Goal: Find specific page/section: Find specific page/section

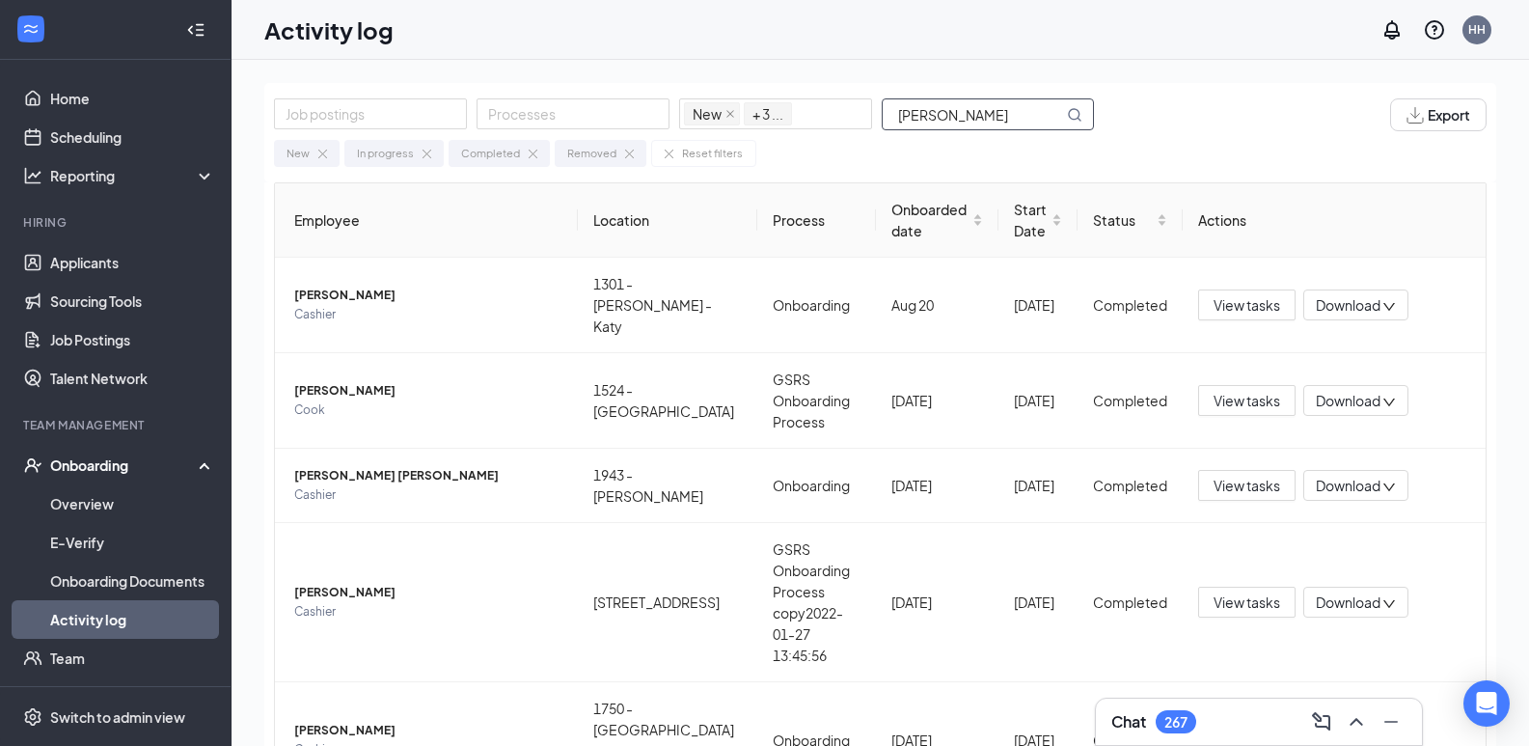
click at [895, 120] on input "[PERSON_NAME]" at bounding box center [973, 114] width 180 height 30
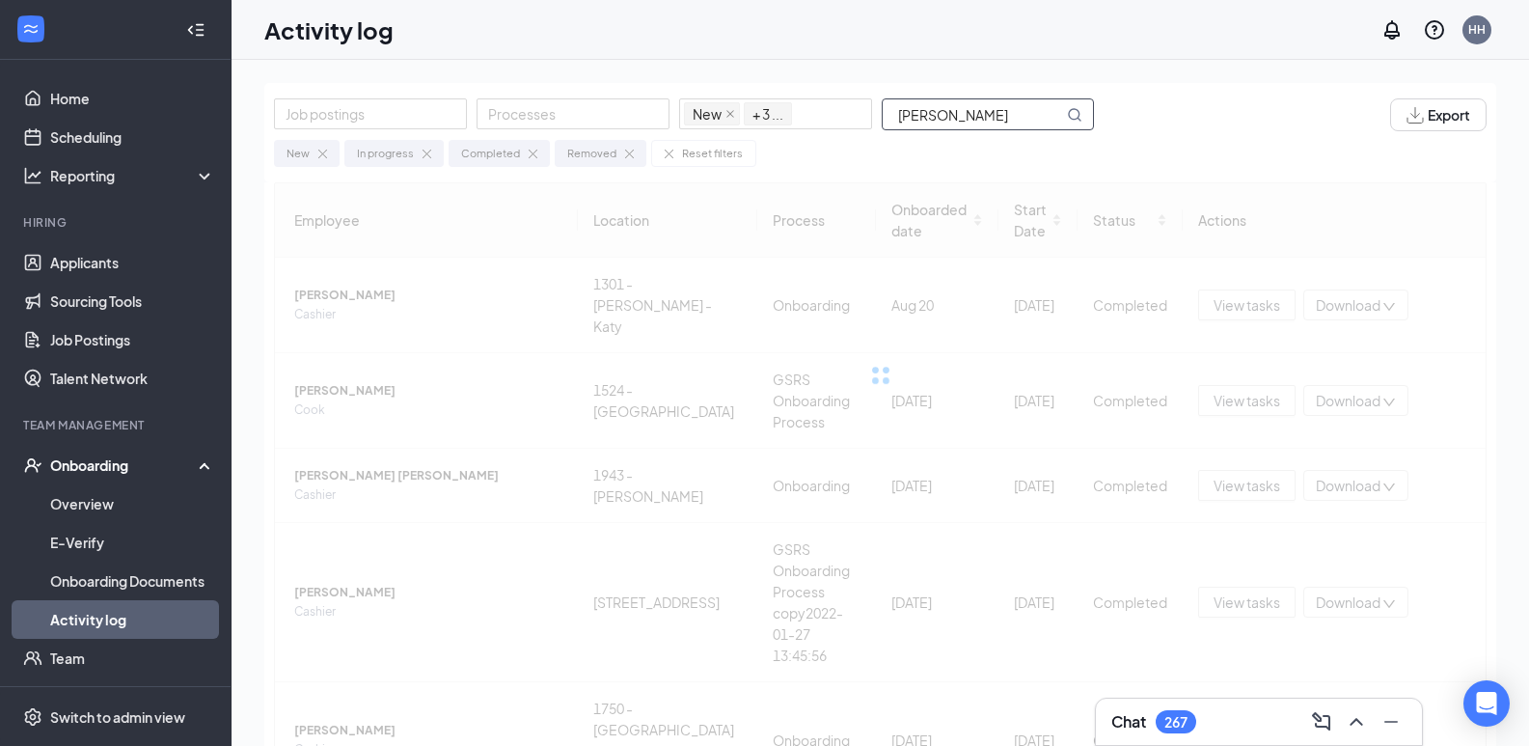
drag, startPoint x: 943, startPoint y: 122, endPoint x: 1001, endPoint y: 122, distance: 57.9
click at [1001, 122] on input "[PERSON_NAME]" at bounding box center [973, 114] width 180 height 30
click at [901, 110] on input "[PERSON_NAME]" at bounding box center [973, 114] width 180 height 30
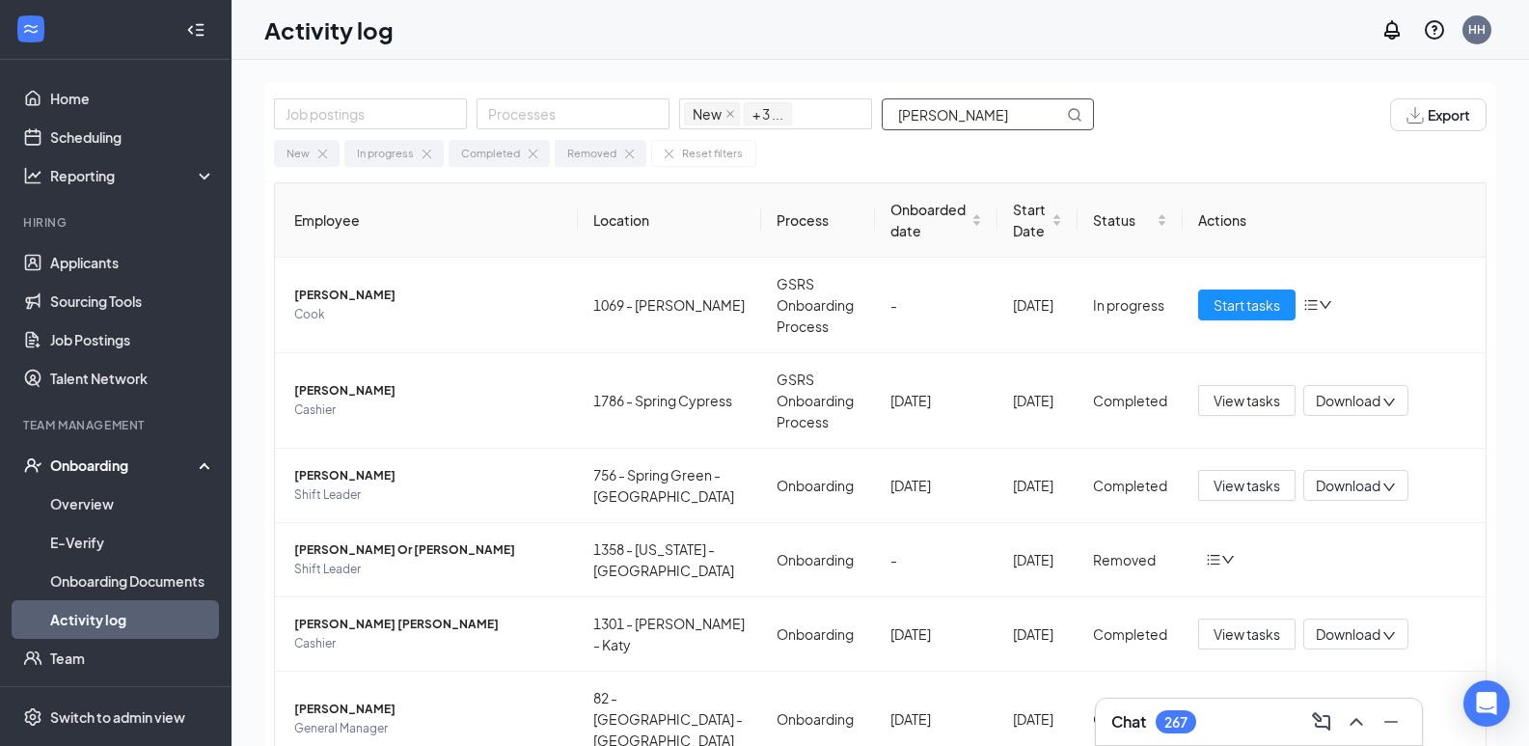
drag, startPoint x: 934, startPoint y: 123, endPoint x: 889, endPoint y: 122, distance: 44.4
click at [889, 122] on input "[PERSON_NAME]" at bounding box center [973, 114] width 180 height 30
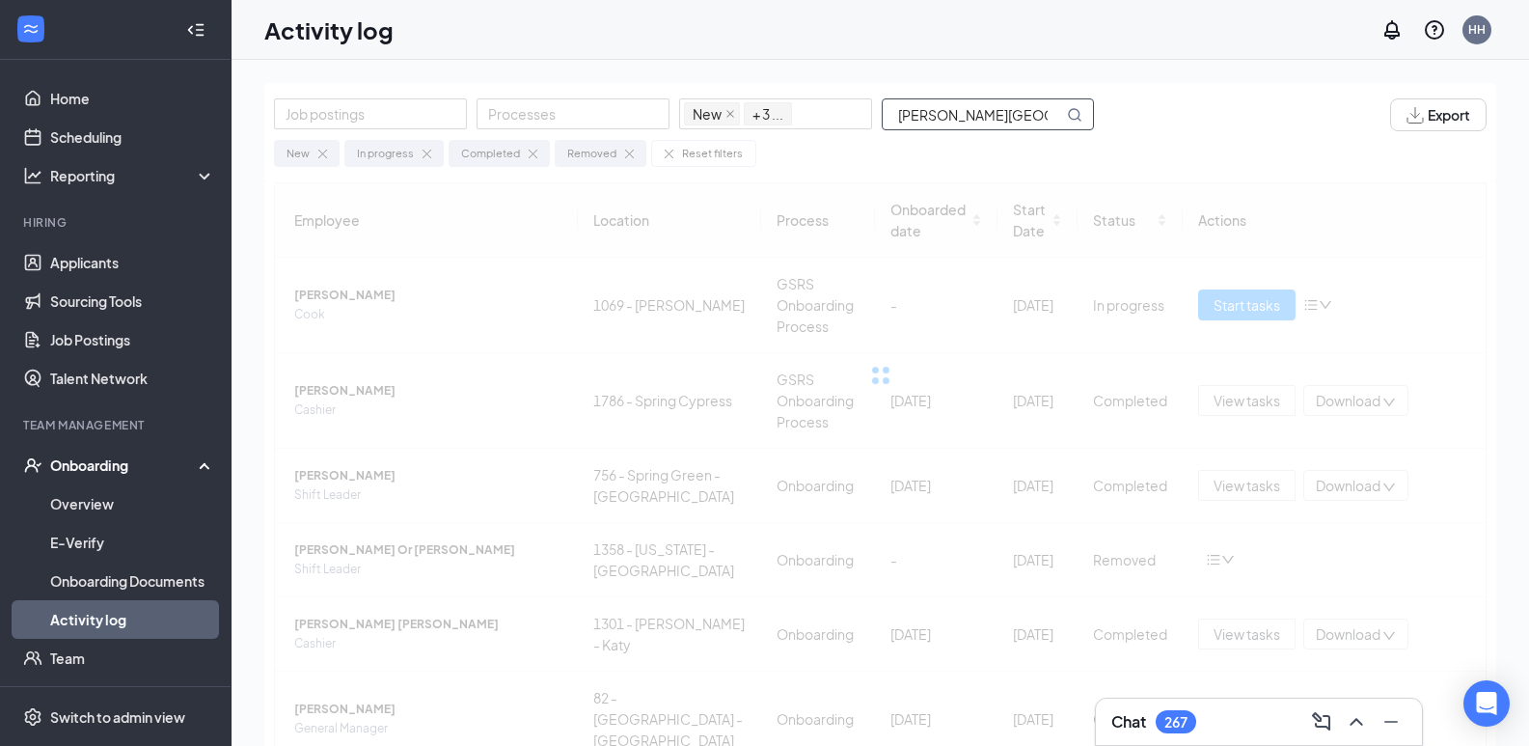
drag, startPoint x: 975, startPoint y: 121, endPoint x: 1019, endPoint y: 125, distance: 43.7
click at [1019, 125] on input "[PERSON_NAME][GEOGRAPHIC_DATA]" at bounding box center [973, 114] width 180 height 30
drag, startPoint x: 952, startPoint y: 117, endPoint x: 968, endPoint y: 121, distance: 15.9
click at [968, 121] on input "[PERSON_NAME]" at bounding box center [973, 114] width 180 height 30
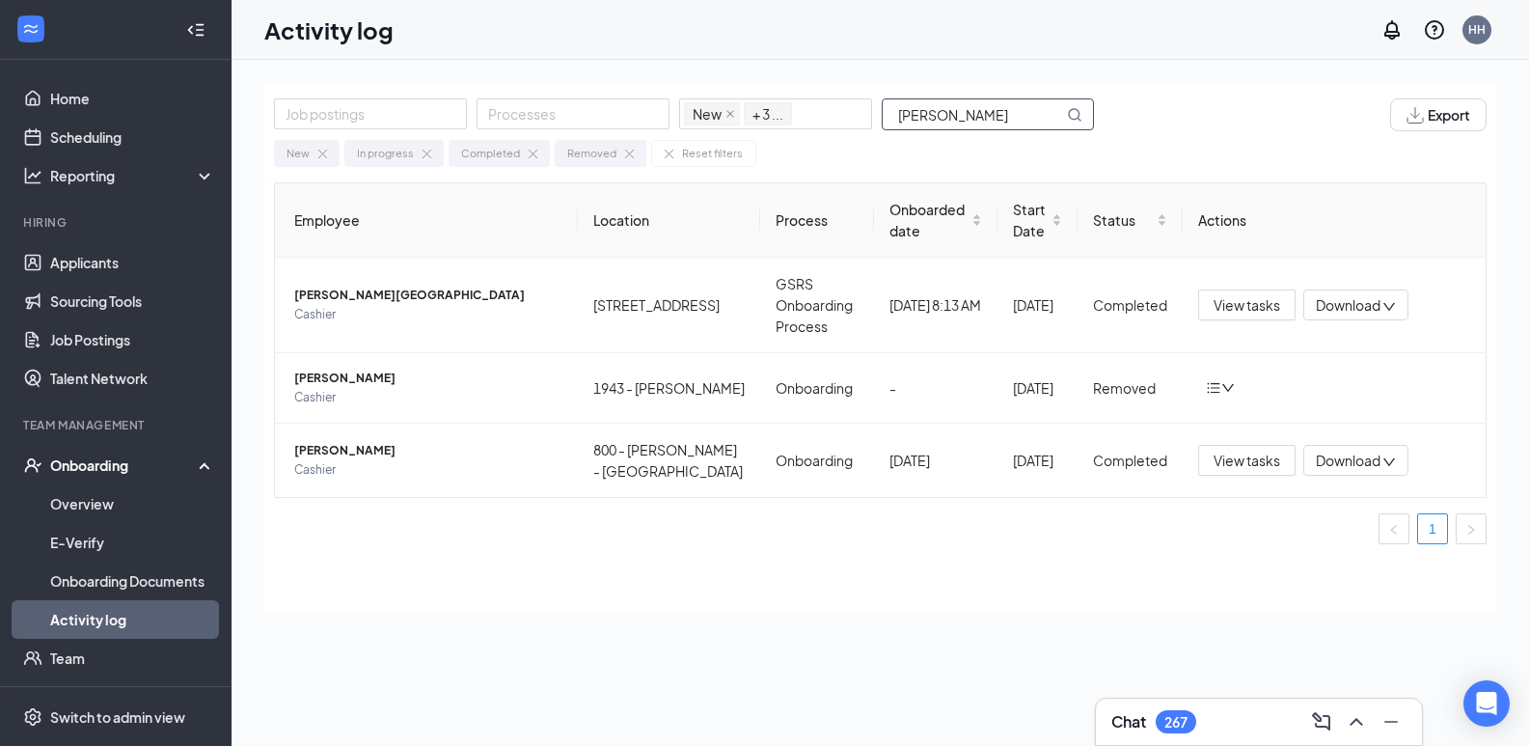
drag, startPoint x: 944, startPoint y: 109, endPoint x: 885, endPoint y: 113, distance: 59.9
click at [885, 113] on input "[PERSON_NAME]" at bounding box center [973, 114] width 180 height 30
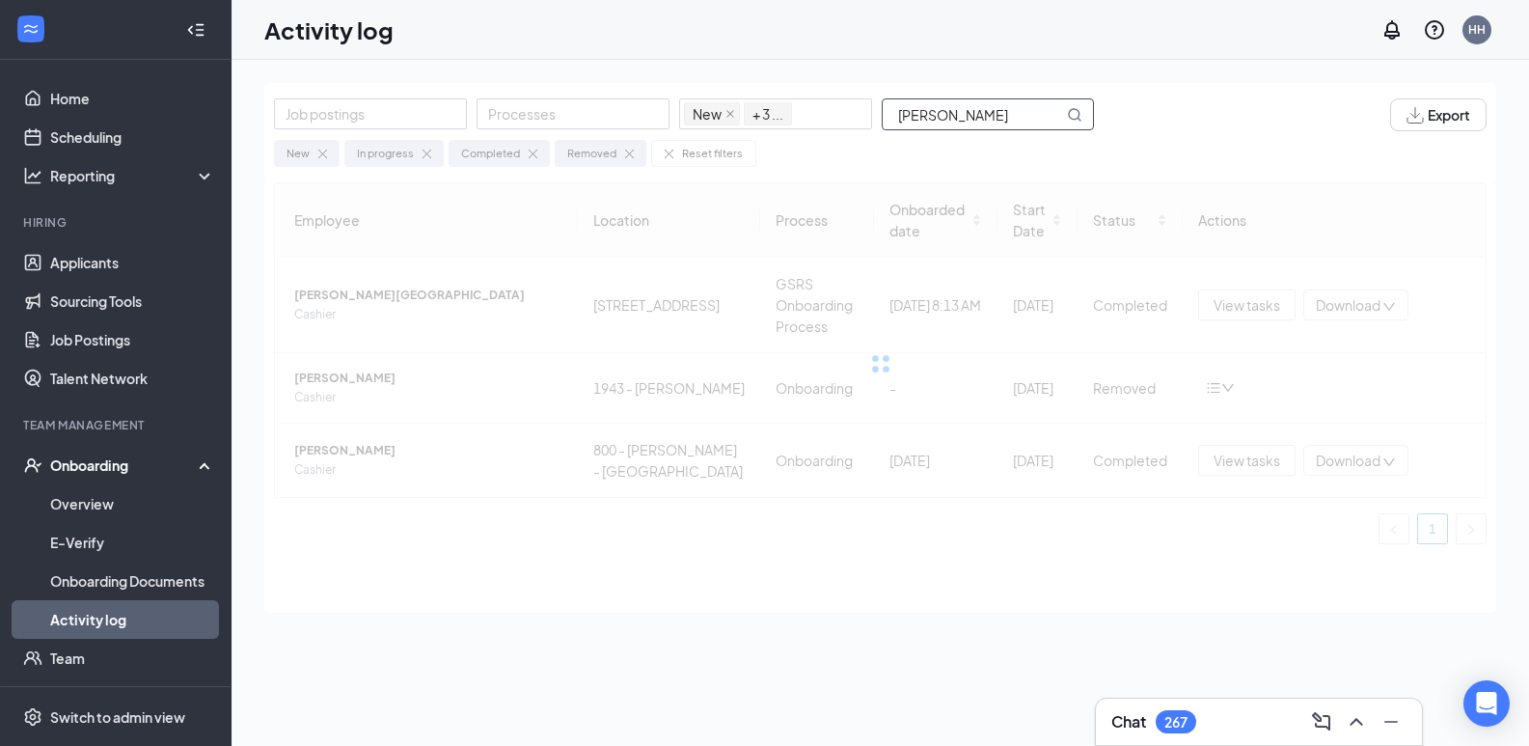
drag, startPoint x: 947, startPoint y: 113, endPoint x: 1014, endPoint y: 128, distance: 68.3
click at [1014, 128] on input "[PERSON_NAME]" at bounding box center [973, 114] width 180 height 30
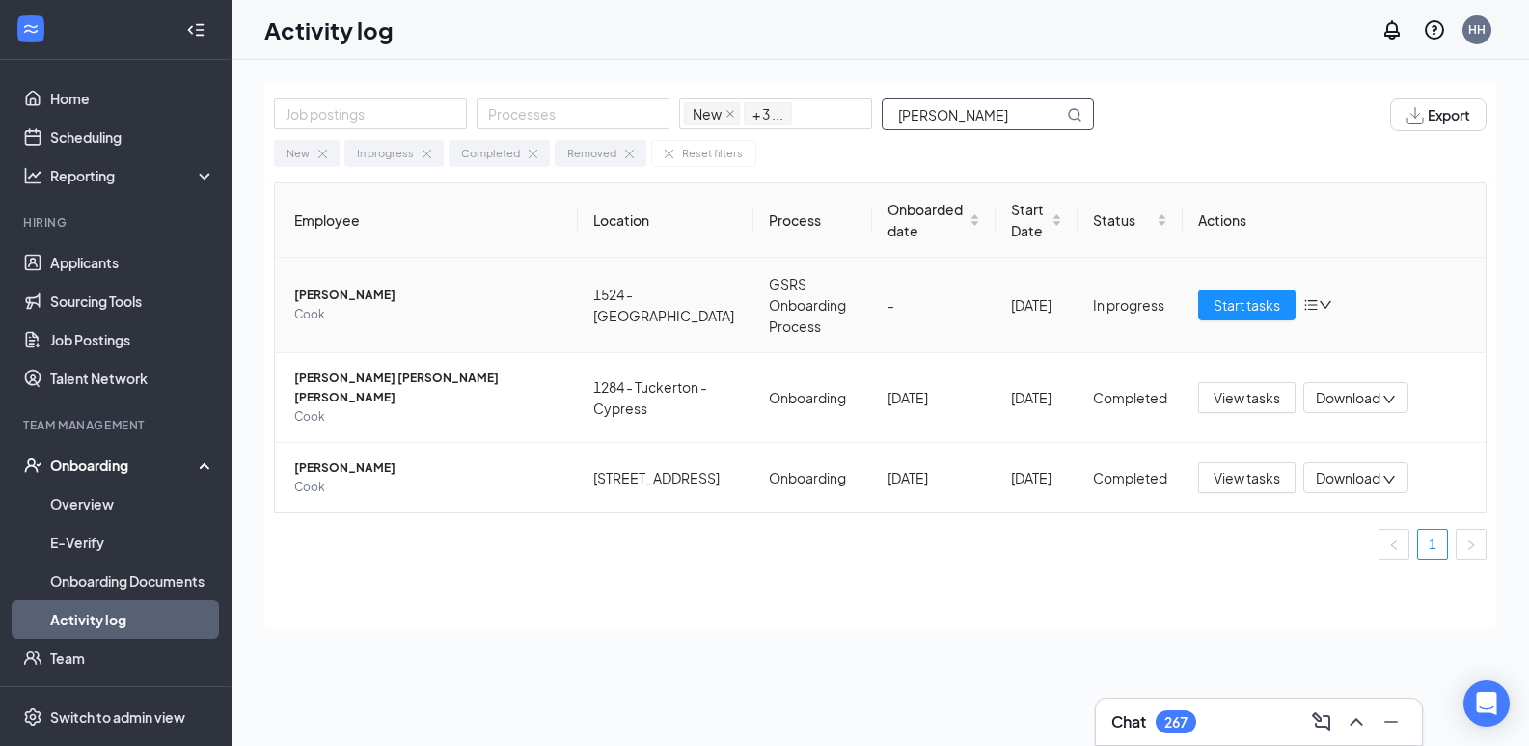
click at [362, 300] on span "[PERSON_NAME]" at bounding box center [428, 295] width 268 height 19
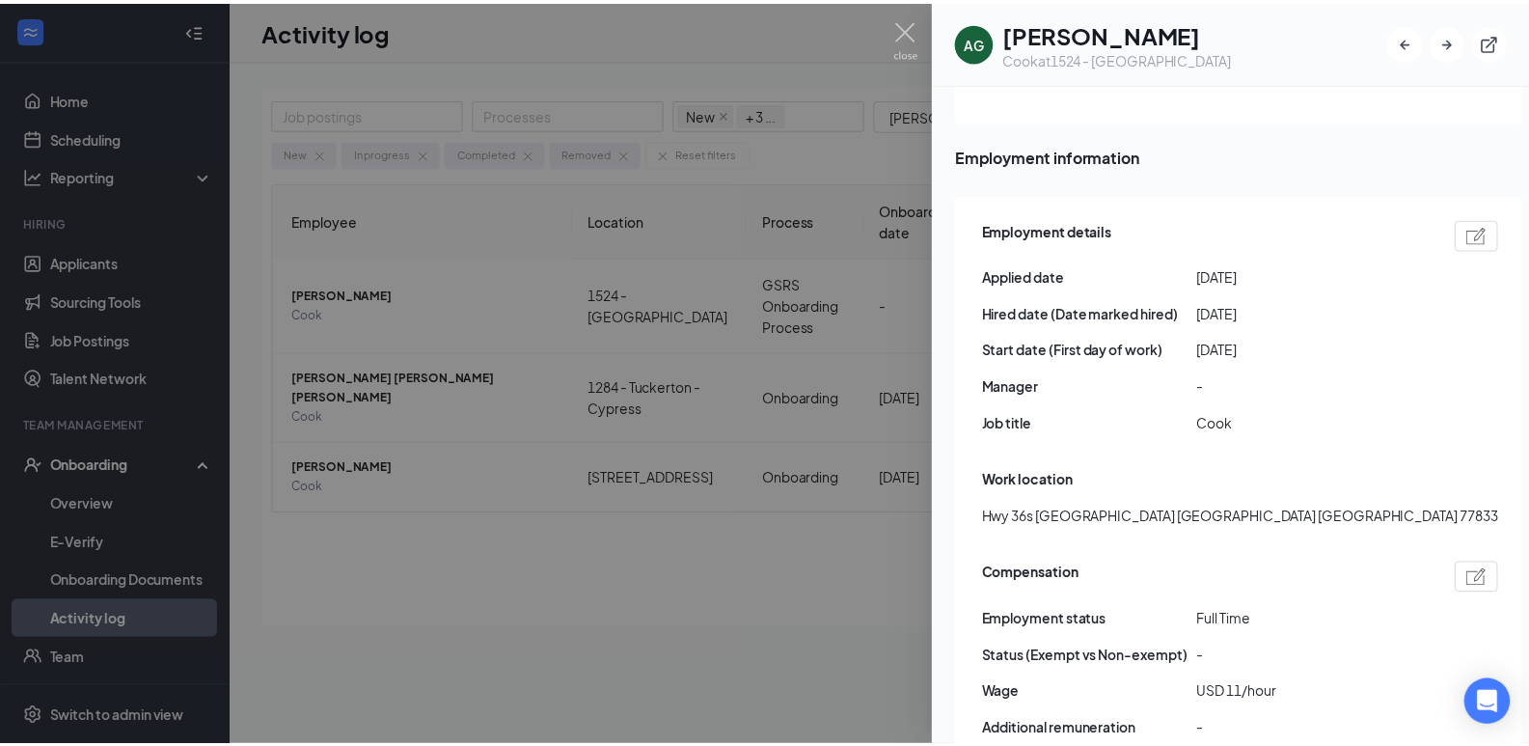
scroll to position [1009, 0]
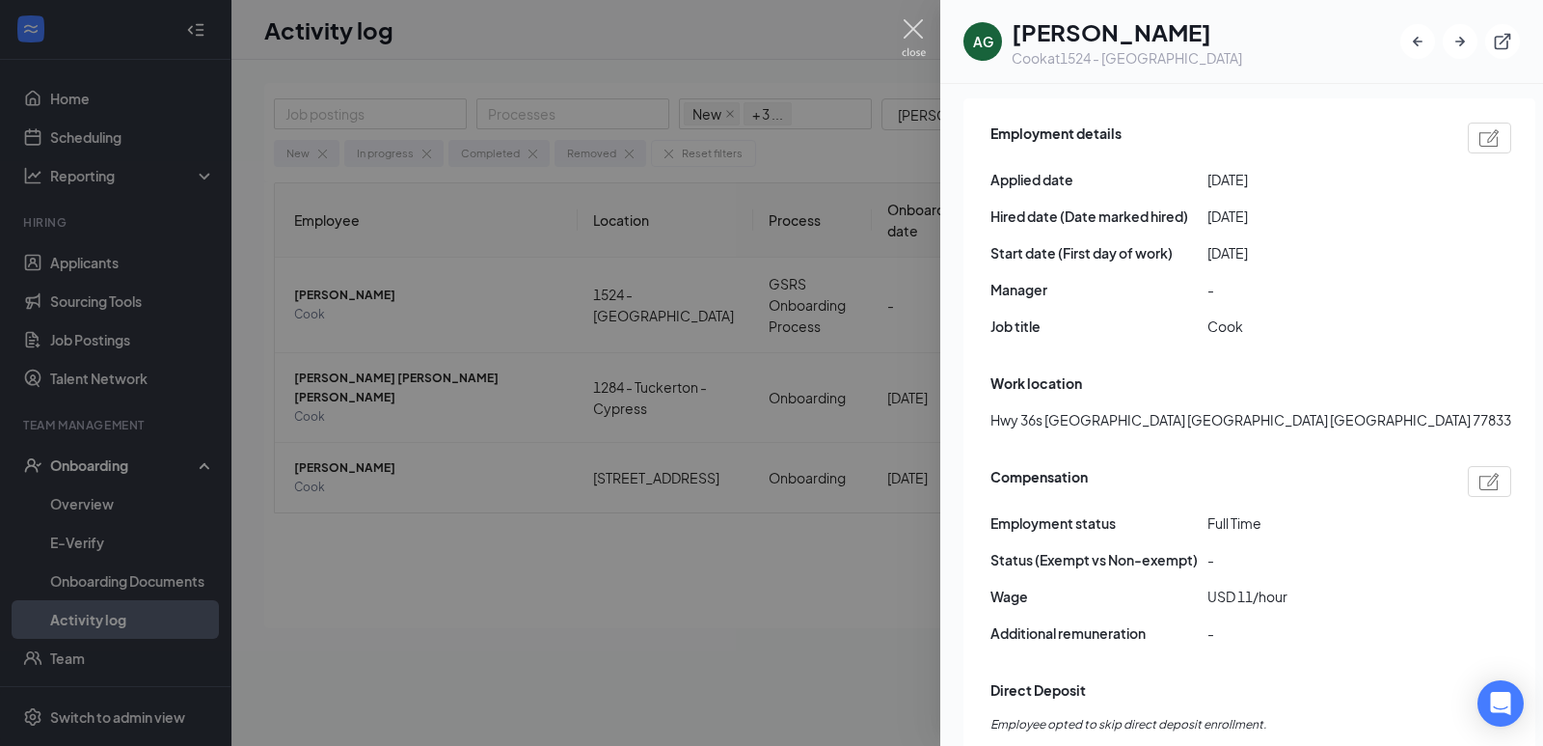
click at [913, 23] on img at bounding box center [914, 38] width 24 height 38
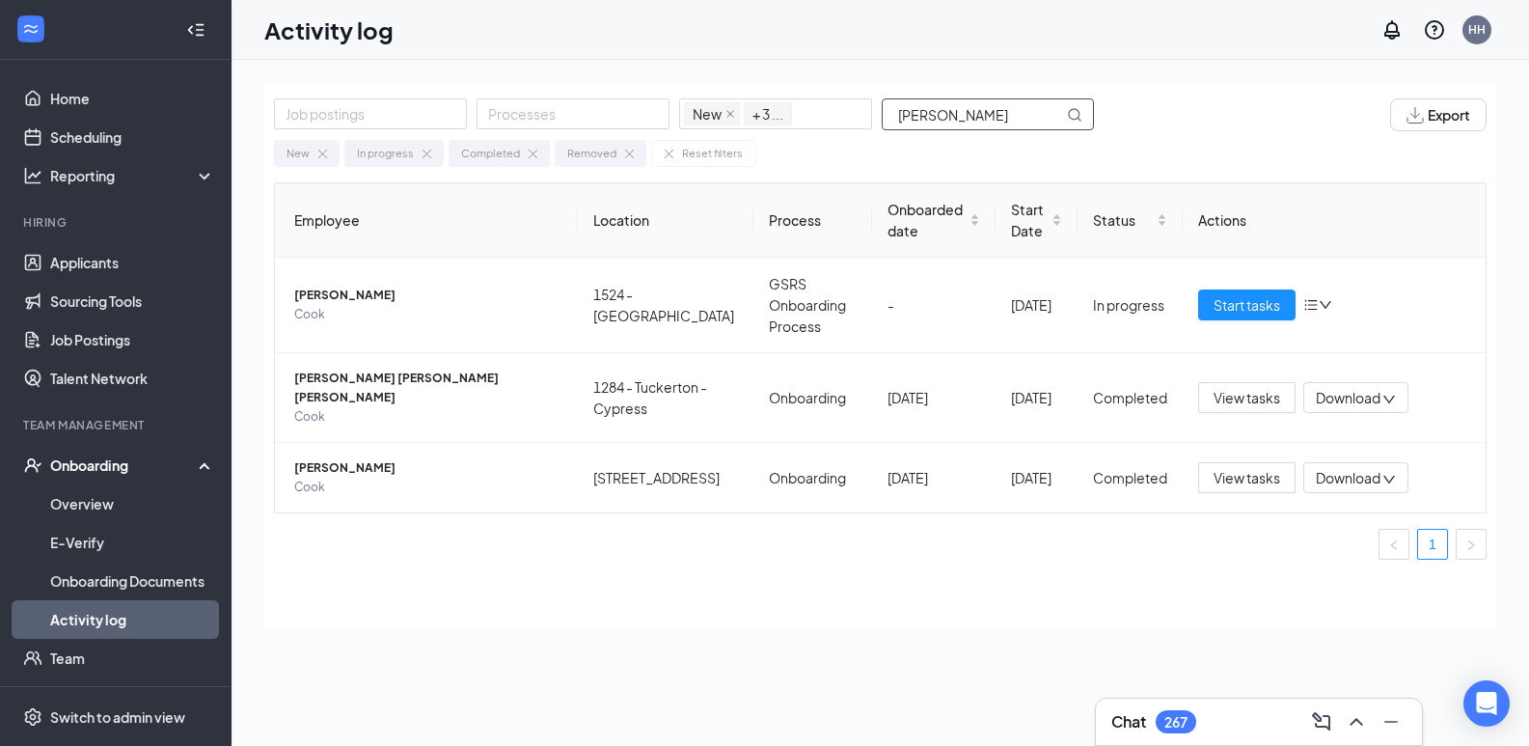
drag, startPoint x: 912, startPoint y: 115, endPoint x: 894, endPoint y: 115, distance: 17.4
click at [894, 115] on input "[PERSON_NAME]" at bounding box center [973, 114] width 180 height 30
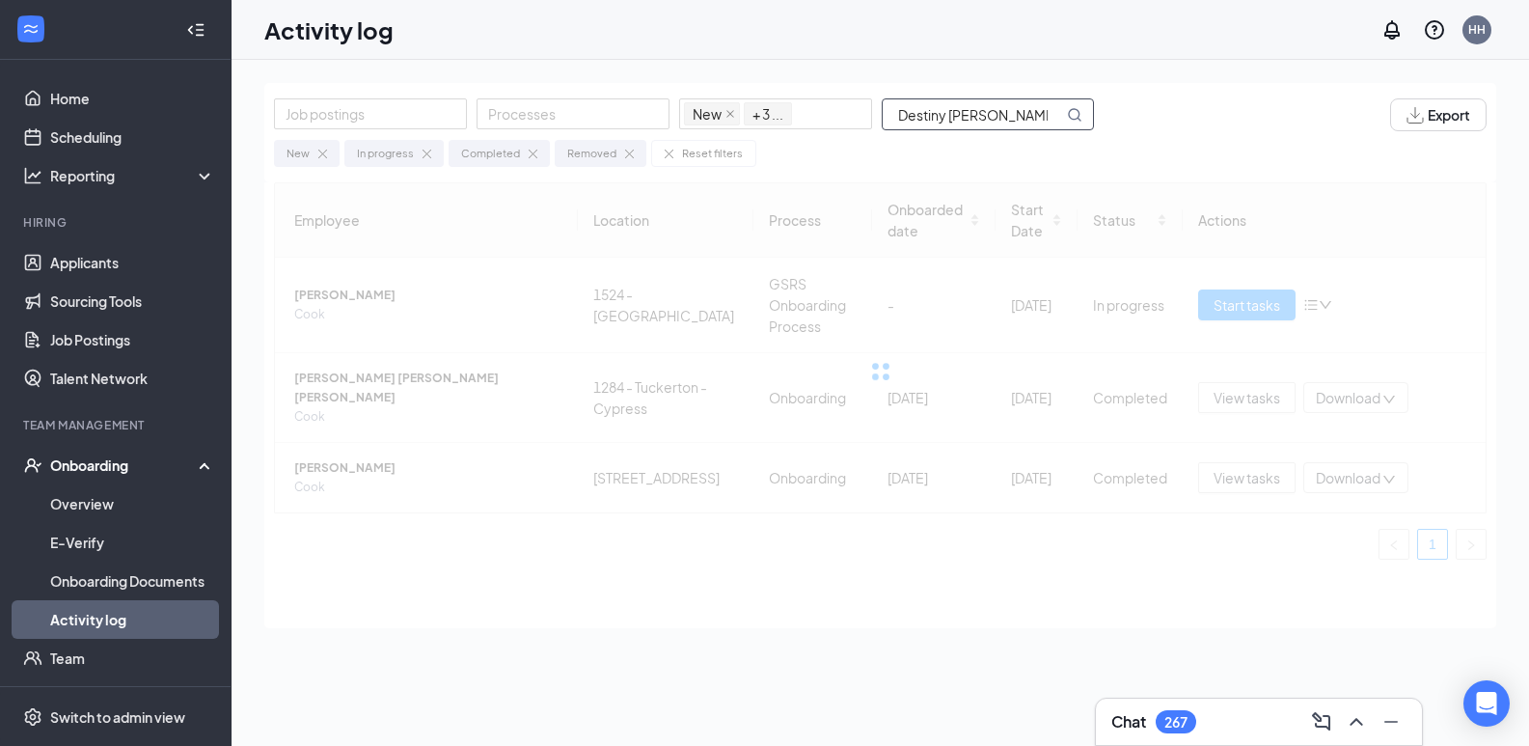
drag, startPoint x: 950, startPoint y: 115, endPoint x: 1024, endPoint y: 124, distance: 74.9
click at [1024, 124] on input "Destiny [PERSON_NAME]" at bounding box center [973, 114] width 180 height 30
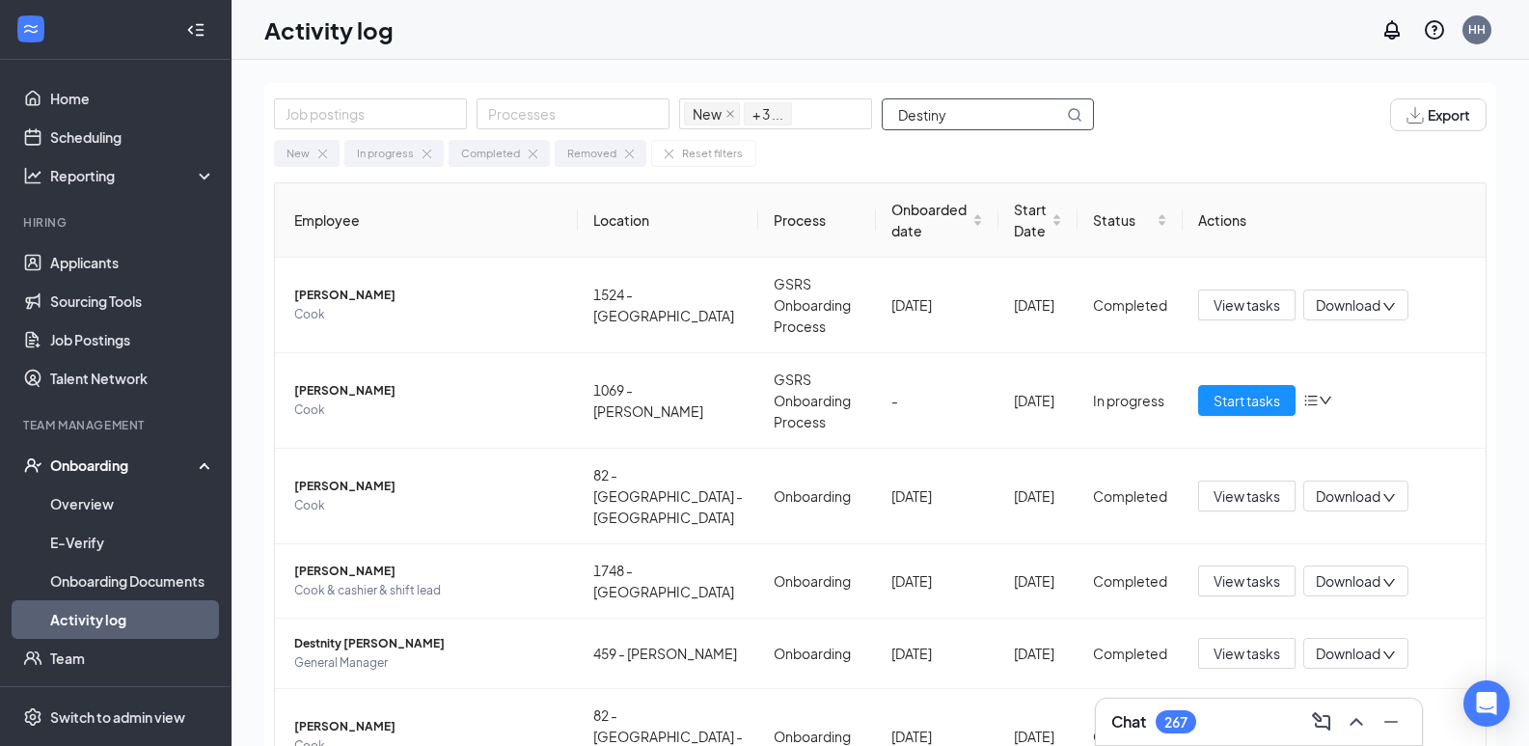
drag, startPoint x: 968, startPoint y: 108, endPoint x: 897, endPoint y: 115, distance: 70.7
click at [897, 115] on input "Destiny" at bounding box center [973, 114] width 180 height 30
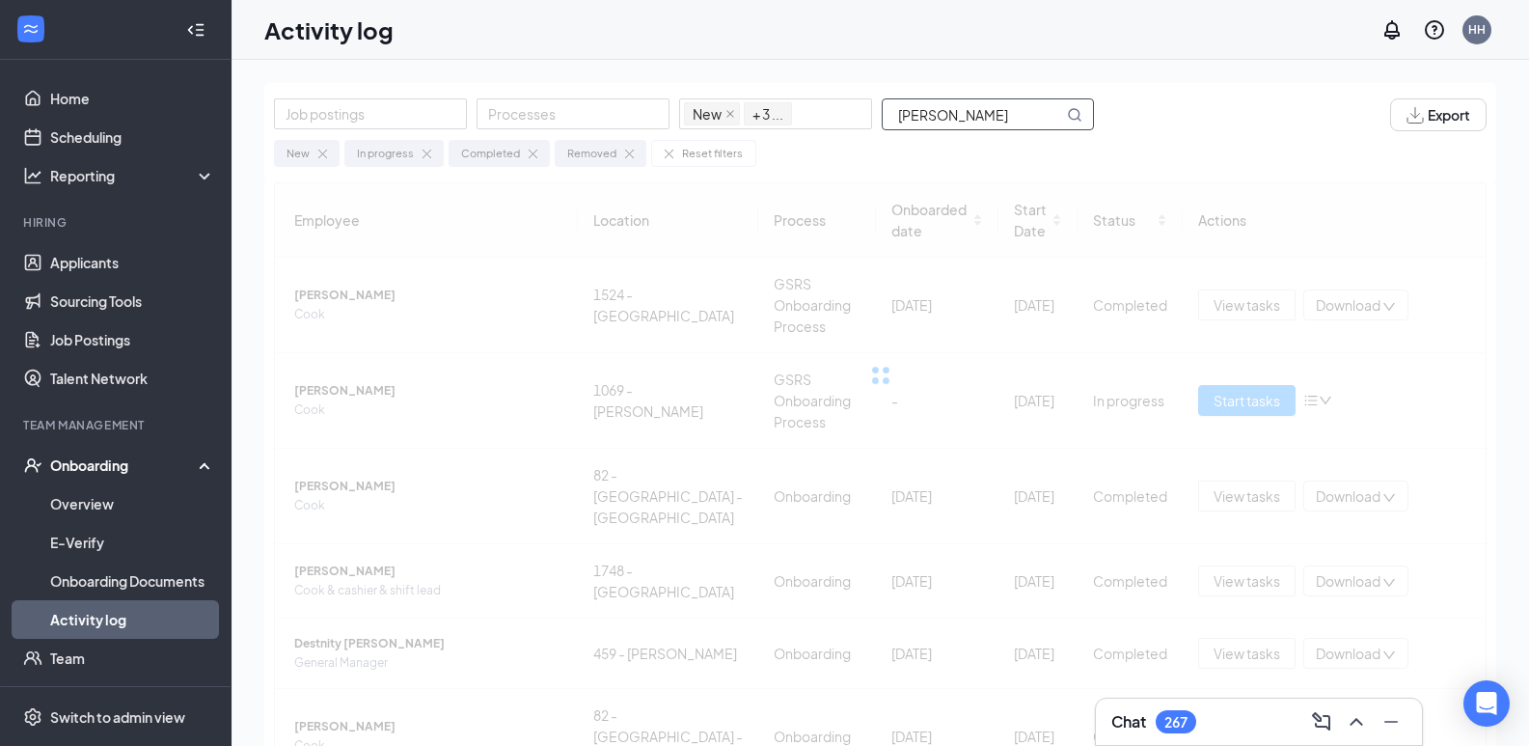
drag, startPoint x: 924, startPoint y: 115, endPoint x: 1078, endPoint y: 125, distance: 154.7
click at [1078, 125] on span "[PERSON_NAME]" at bounding box center [988, 114] width 212 height 32
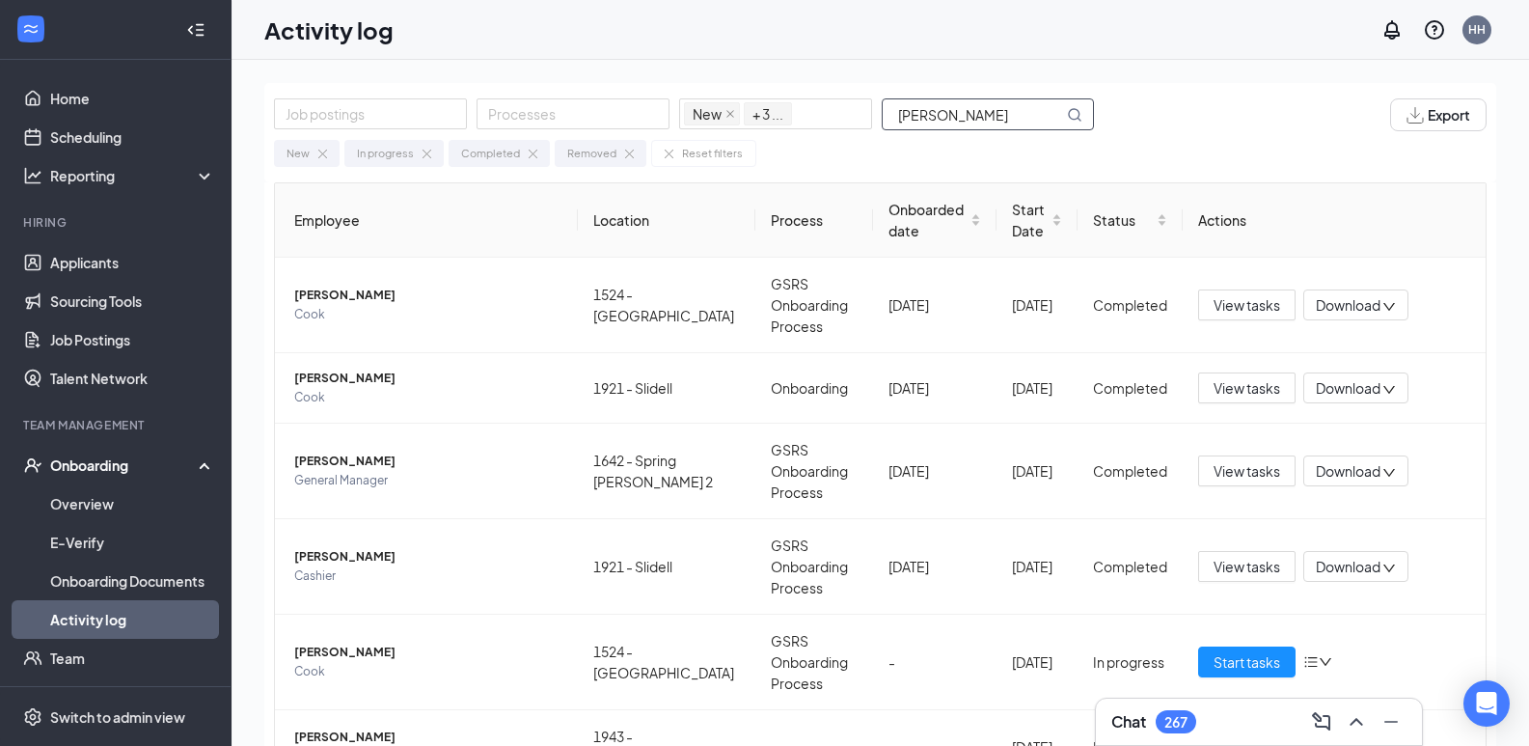
drag, startPoint x: 960, startPoint y: 102, endPoint x: 897, endPoint y: 108, distance: 63.0
click at [897, 108] on input "[PERSON_NAME]" at bounding box center [973, 114] width 180 height 30
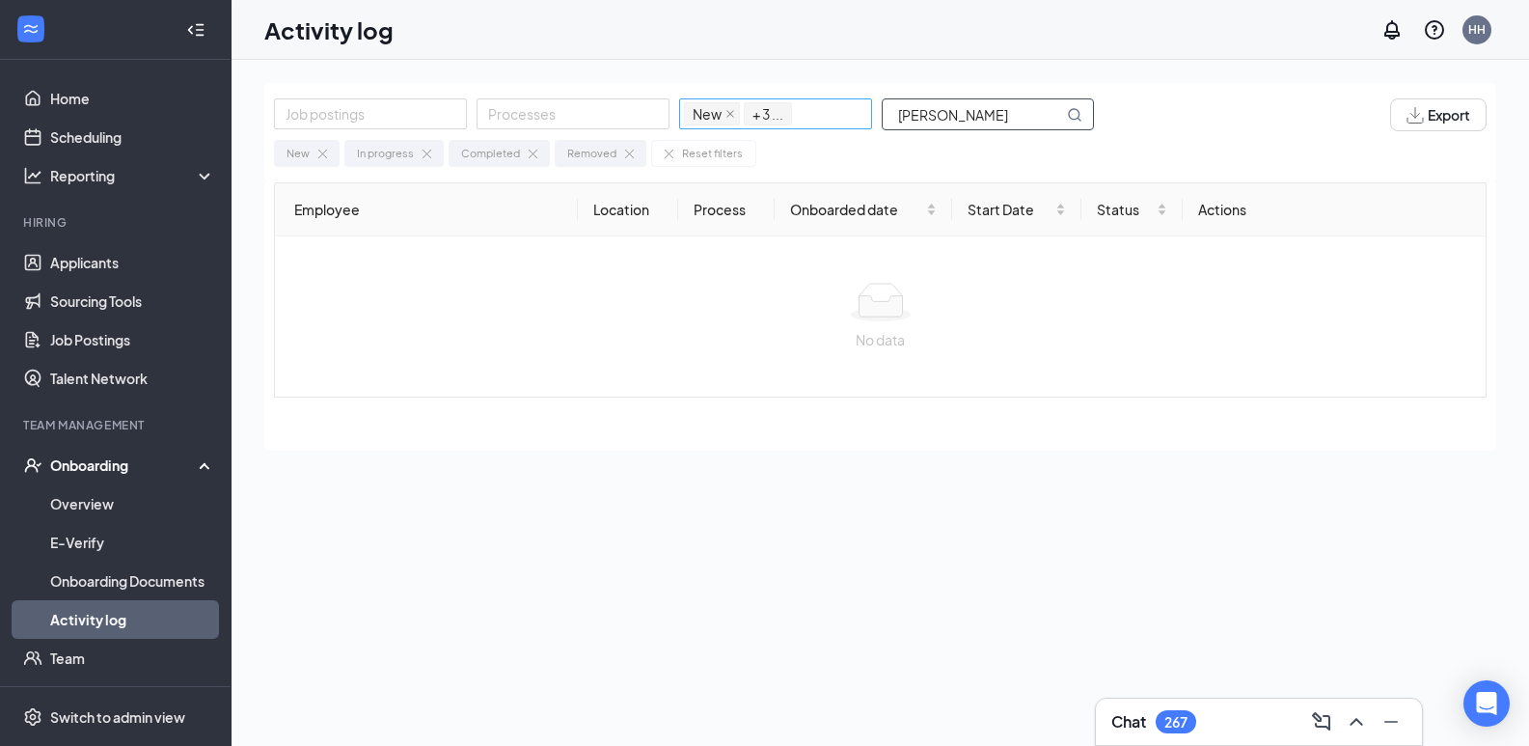
drag, startPoint x: 913, startPoint y: 112, endPoint x: 841, endPoint y: 117, distance: 71.5
click at [841, 117] on div "Job postings Processes New In progress Completed Removed + 3 ... [PERSON_NAME]" at bounding box center [693, 114] width 839 height 33
drag, startPoint x: 910, startPoint y: 113, endPoint x: 817, endPoint y: 113, distance: 92.6
click at [817, 113] on div "Job postings Processes New In progress Completed Removed + 3 ... [PERSON_NAME]" at bounding box center [693, 114] width 839 height 33
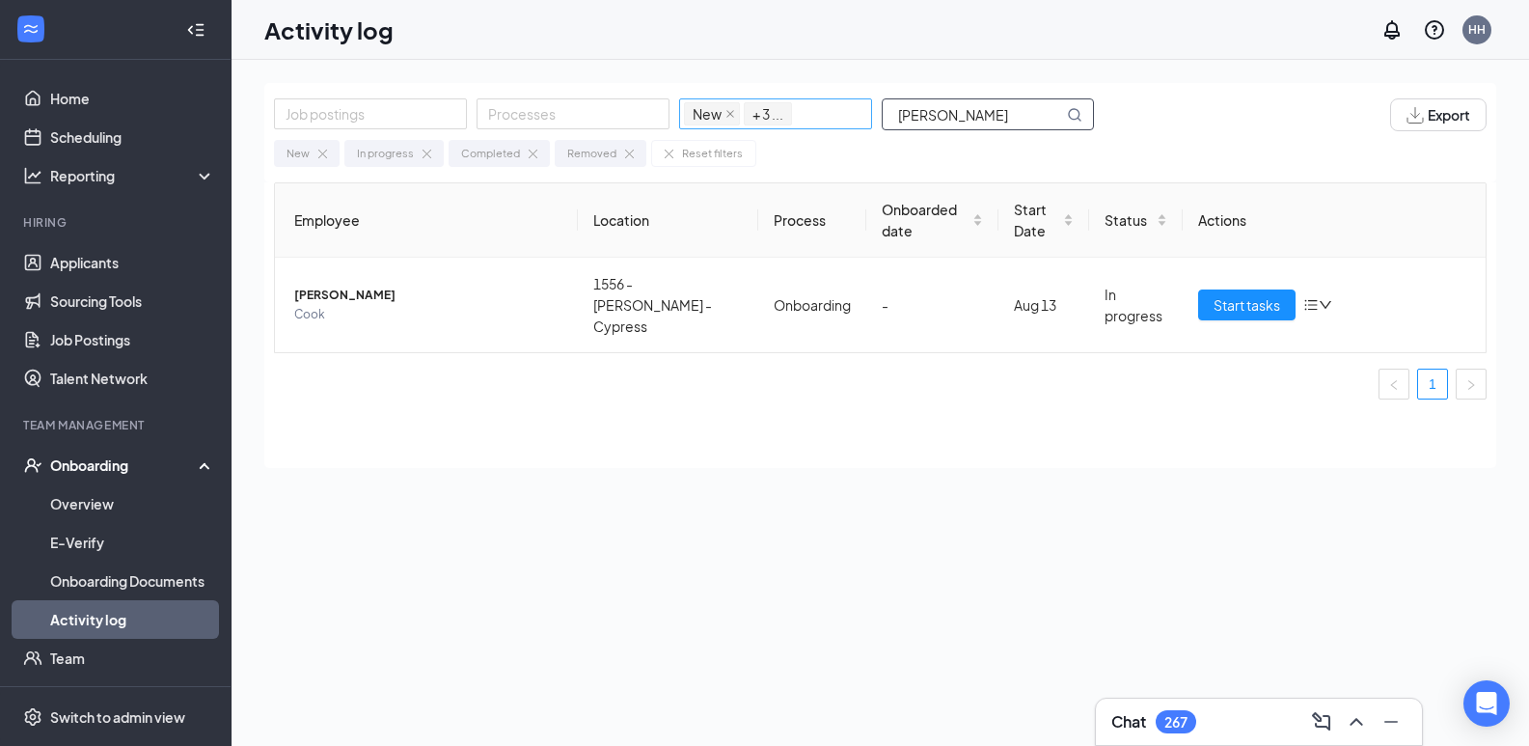
click at [857, 118] on div "Job postings Processes New In progress Completed Removed + 3 ... [GEOGRAPHIC_DA…" at bounding box center [693, 114] width 839 height 33
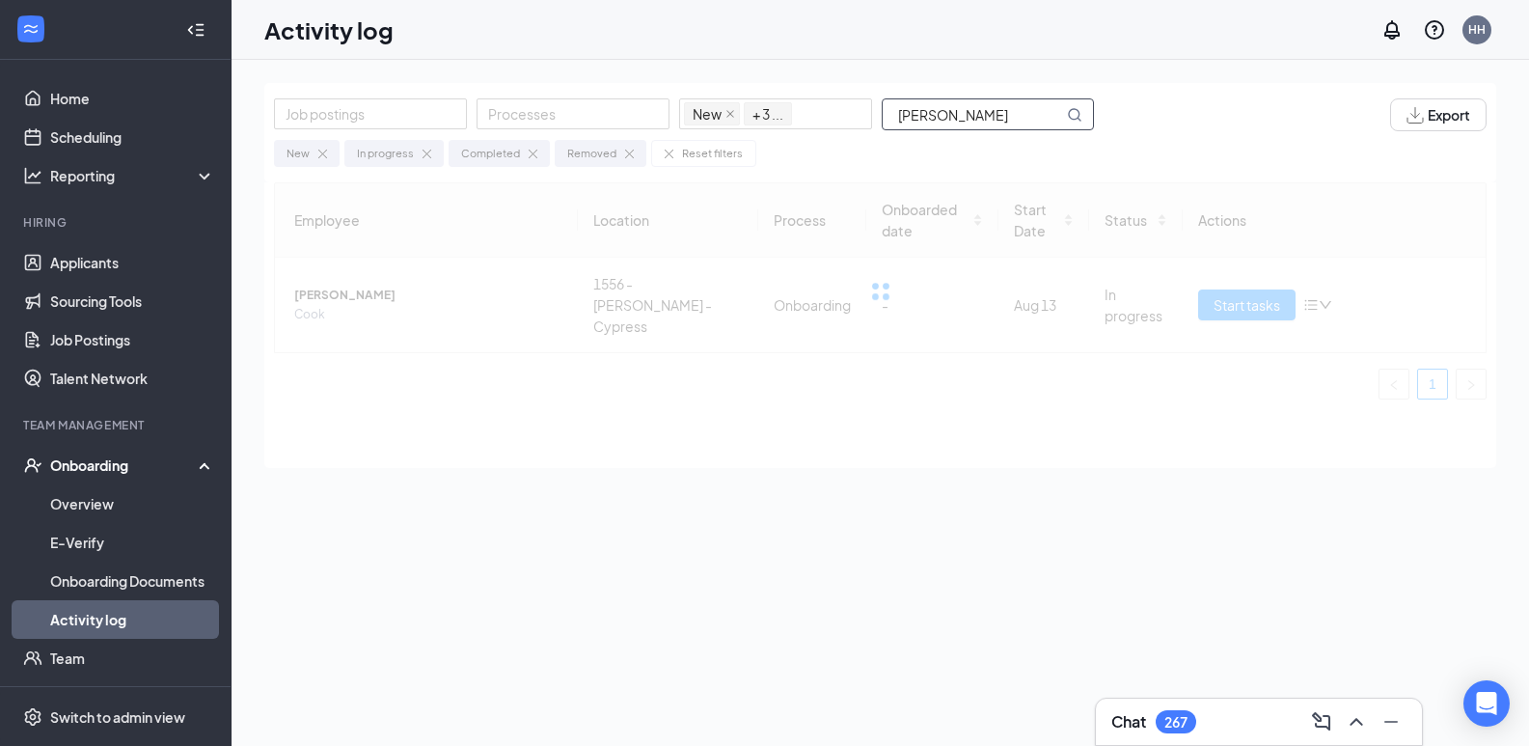
drag, startPoint x: 971, startPoint y: 116, endPoint x: 1055, endPoint y: 123, distance: 84.3
click at [1055, 123] on input "[PERSON_NAME]" at bounding box center [973, 114] width 180 height 30
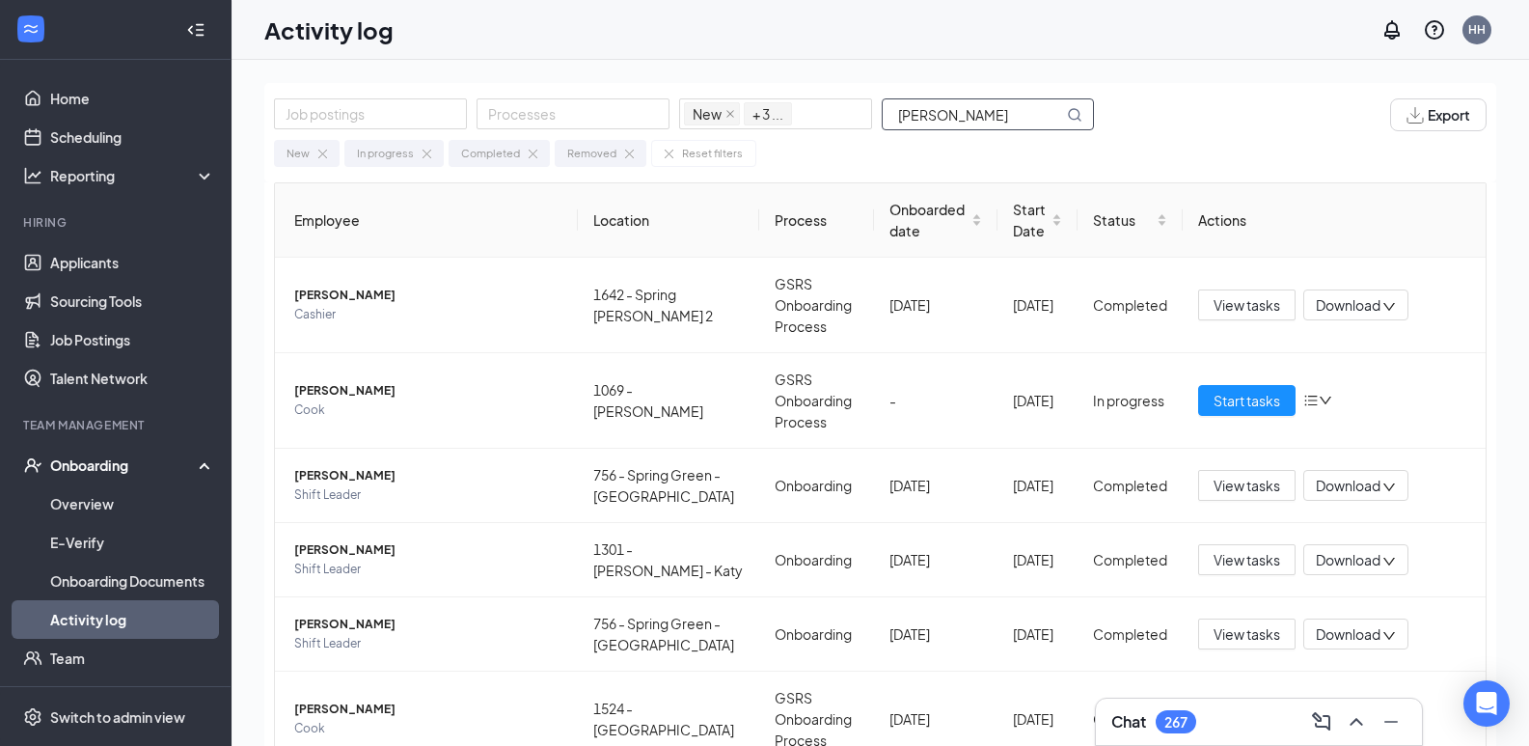
drag, startPoint x: 909, startPoint y: 111, endPoint x: 873, endPoint y: 111, distance: 35.7
click at [873, 111] on div "Job postings Processes New In progress Completed Removed + 3 ... [PERSON_NAME]" at bounding box center [693, 114] width 839 height 33
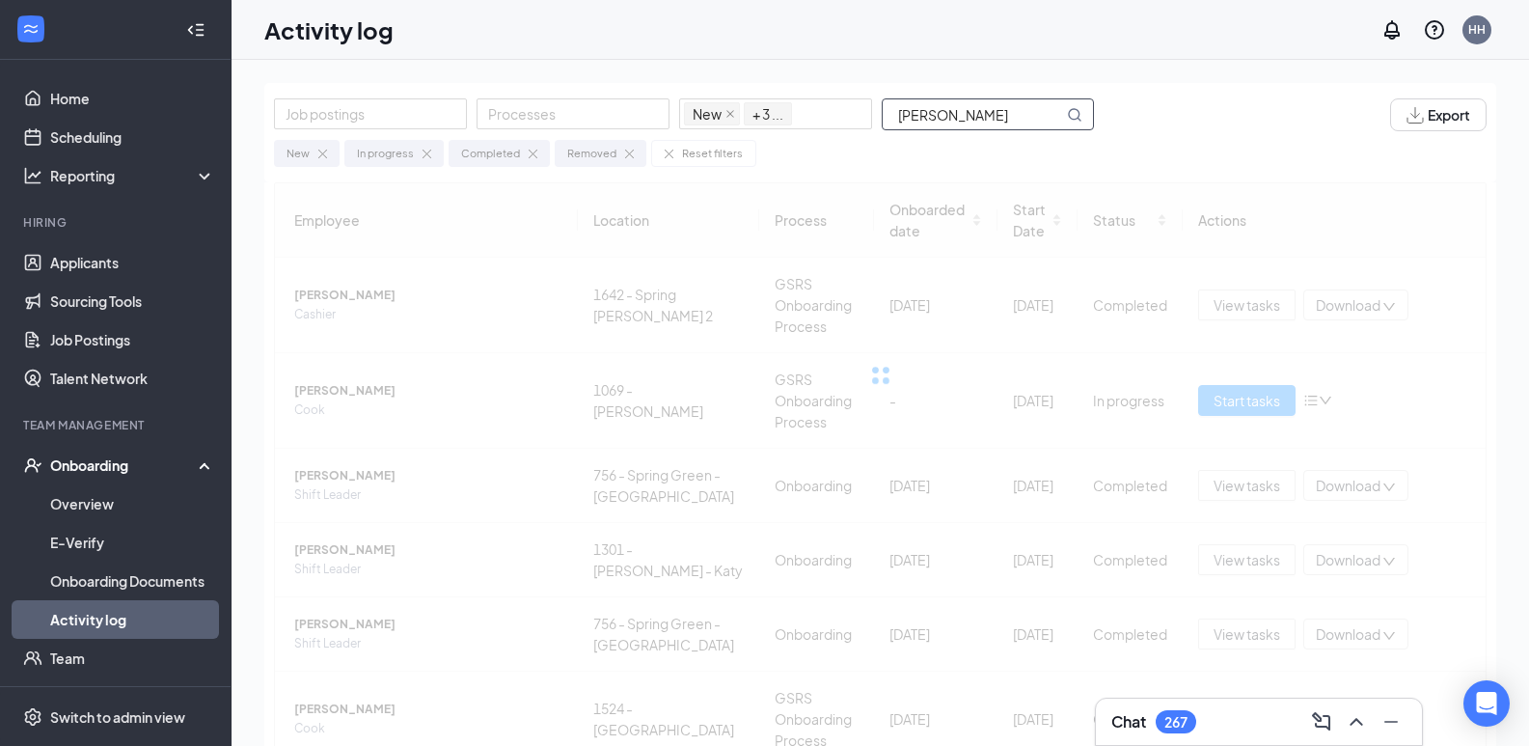
drag, startPoint x: 929, startPoint y: 113, endPoint x: 1010, endPoint y: 122, distance: 81.5
click at [1010, 122] on input "[PERSON_NAME]" at bounding box center [973, 114] width 180 height 30
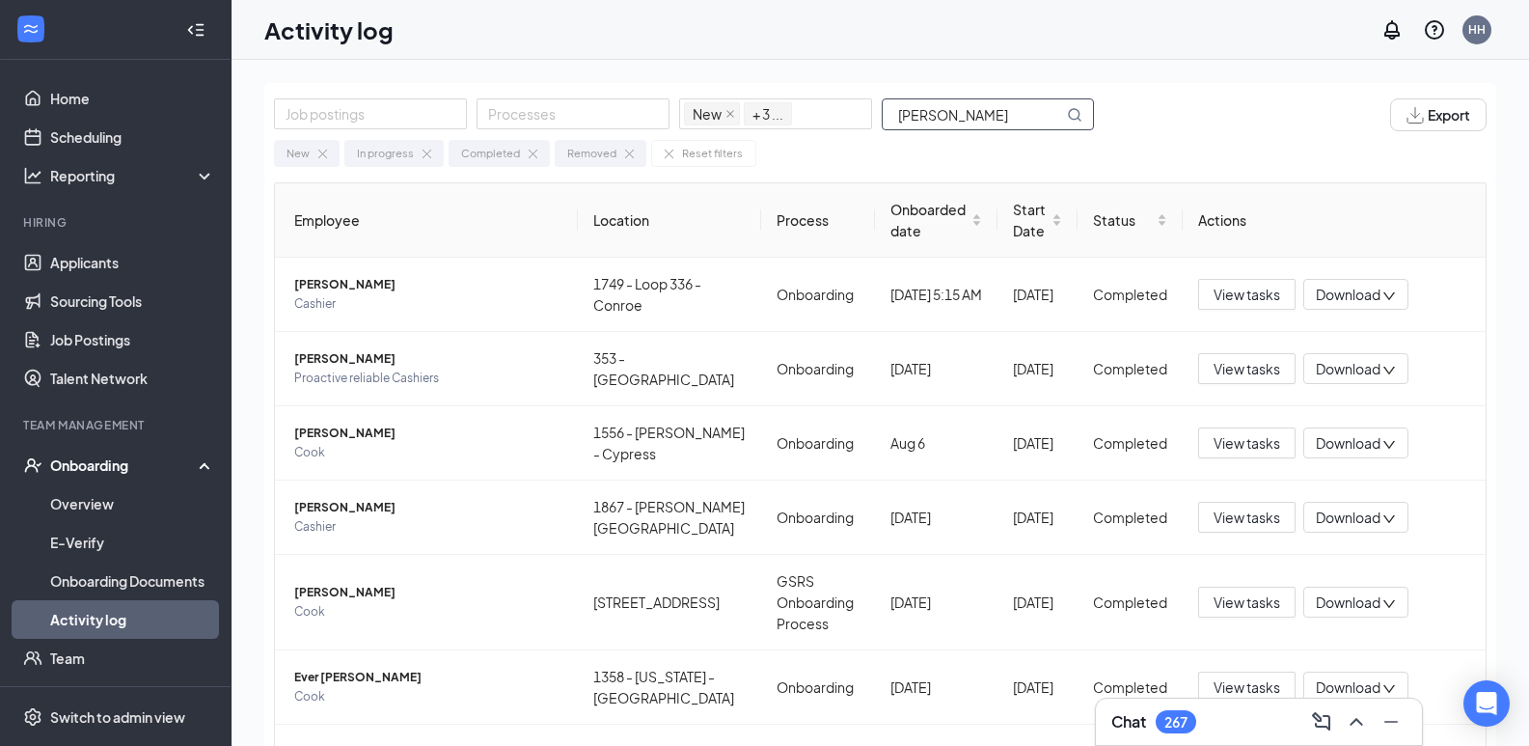
drag, startPoint x: 940, startPoint y: 113, endPoint x: 876, endPoint y: 120, distance: 64.0
click at [876, 120] on div "Job postings Processes New In progress Completed Removed + 3 ... [PERSON_NAME]" at bounding box center [693, 114] width 839 height 33
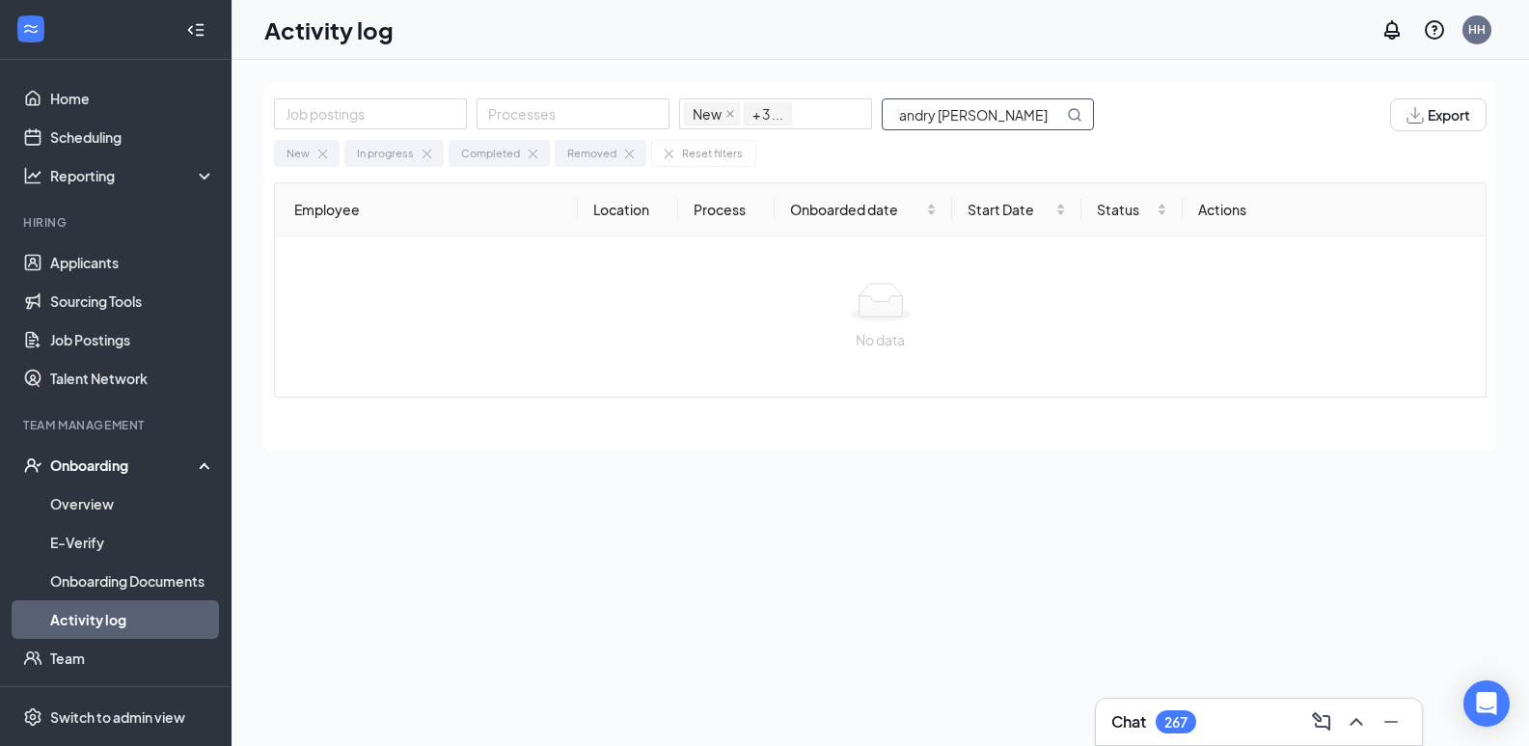
scroll to position [0, 34]
drag, startPoint x: 915, startPoint y: 110, endPoint x: 1134, endPoint y: 141, distance: 221.1
click at [1134, 141] on div "Job postings Processes New In progress Completed Removed + 3 ... Eliandry [PERS…" at bounding box center [880, 132] width 1232 height 99
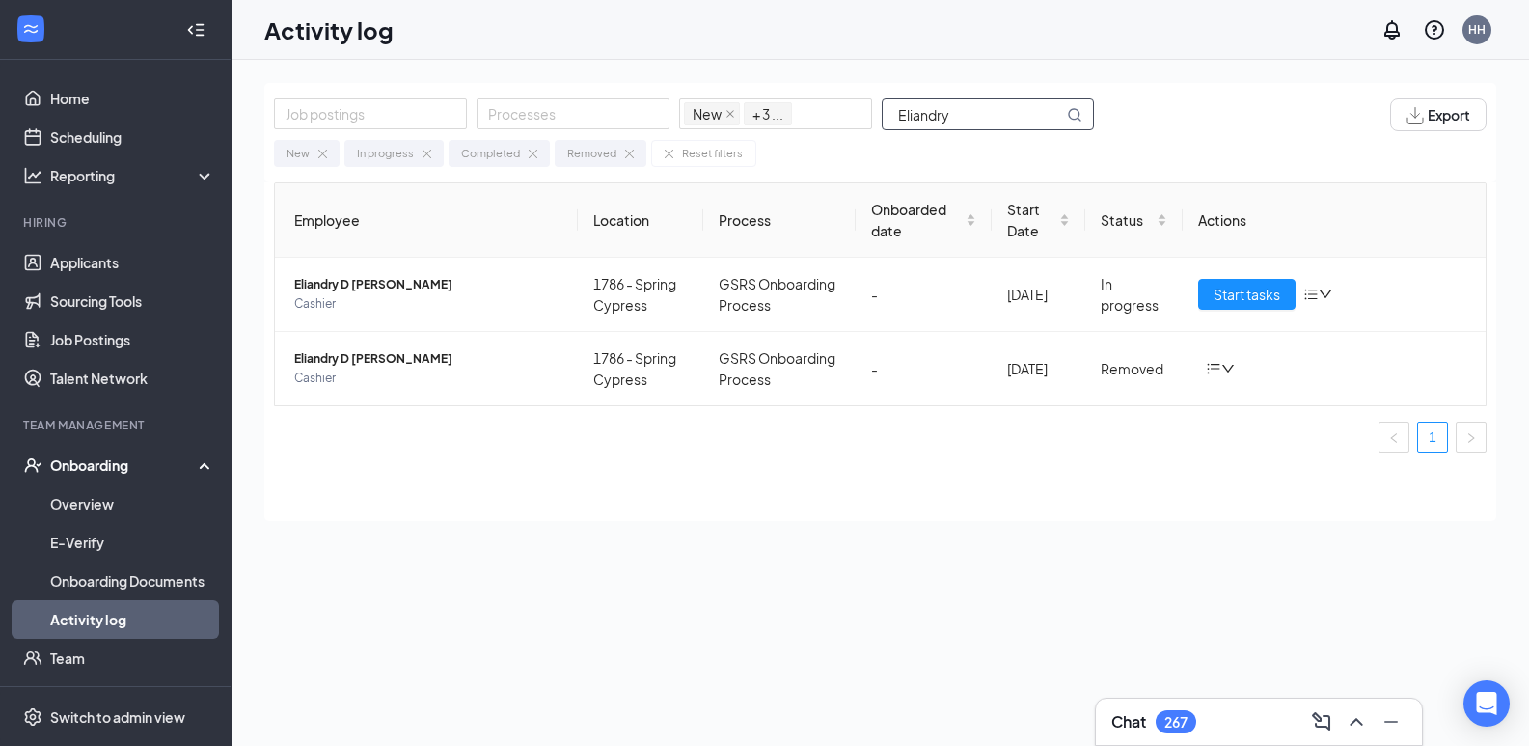
drag, startPoint x: 966, startPoint y: 125, endPoint x: 892, endPoint y: 125, distance: 73.3
click at [892, 125] on input "Eliandry" at bounding box center [973, 114] width 180 height 30
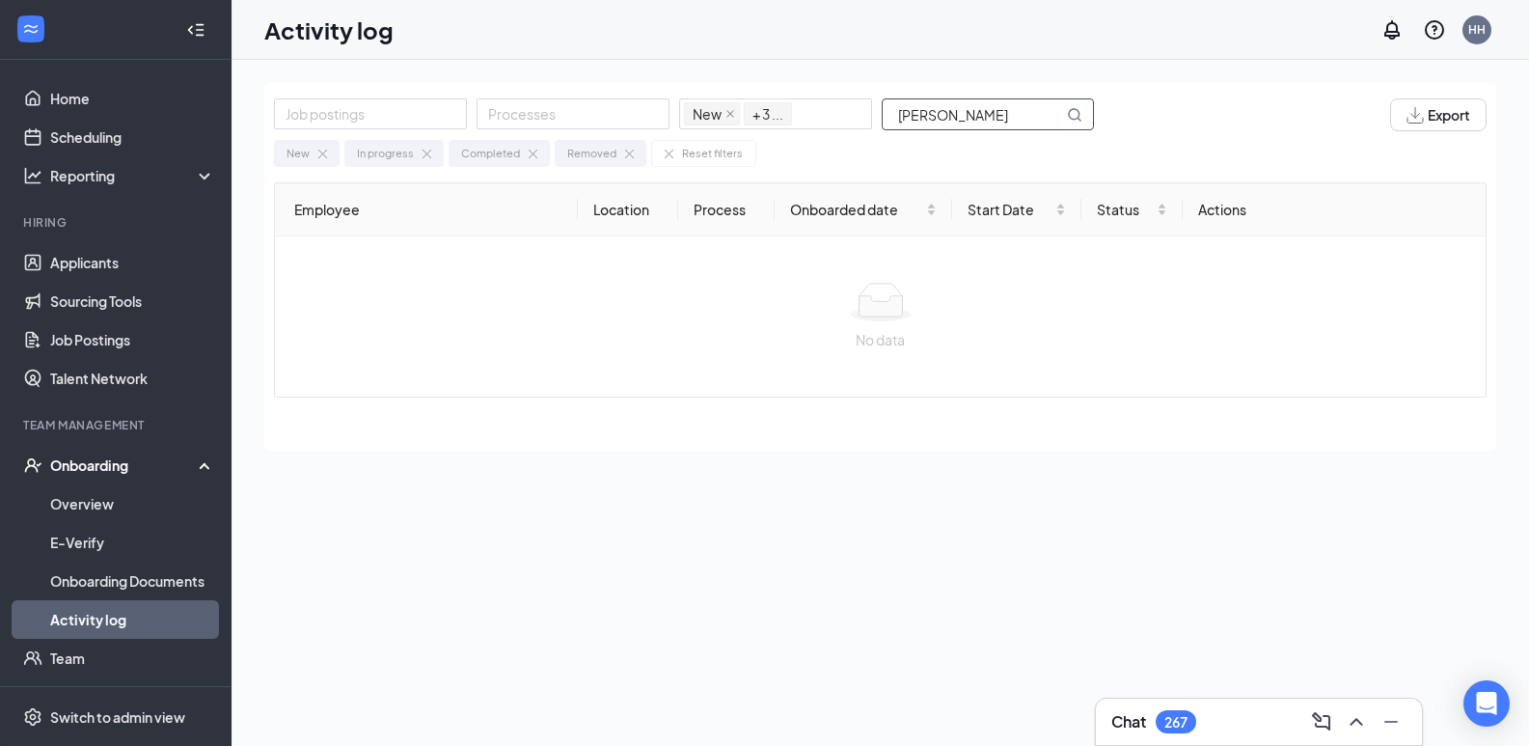
scroll to position [0, 6]
drag, startPoint x: 939, startPoint y: 110, endPoint x: 1091, endPoint y: 124, distance: 153.1
click at [1091, 124] on span "[PERSON_NAME]" at bounding box center [988, 114] width 212 height 32
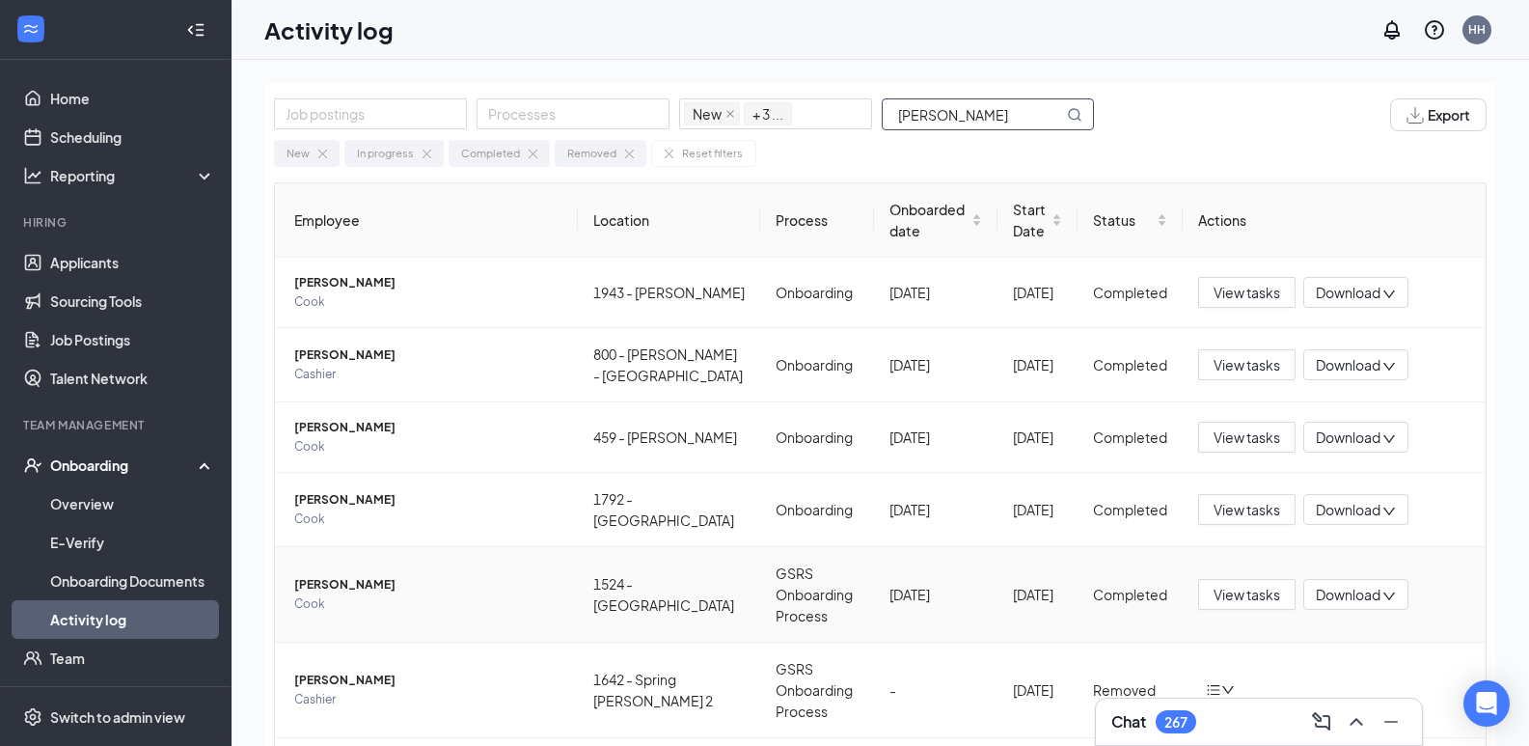
type input "[PERSON_NAME]"
drag, startPoint x: 959, startPoint y: 116, endPoint x: 893, endPoint y: 112, distance: 65.7
click at [893, 112] on input "[PERSON_NAME]" at bounding box center [973, 114] width 180 height 30
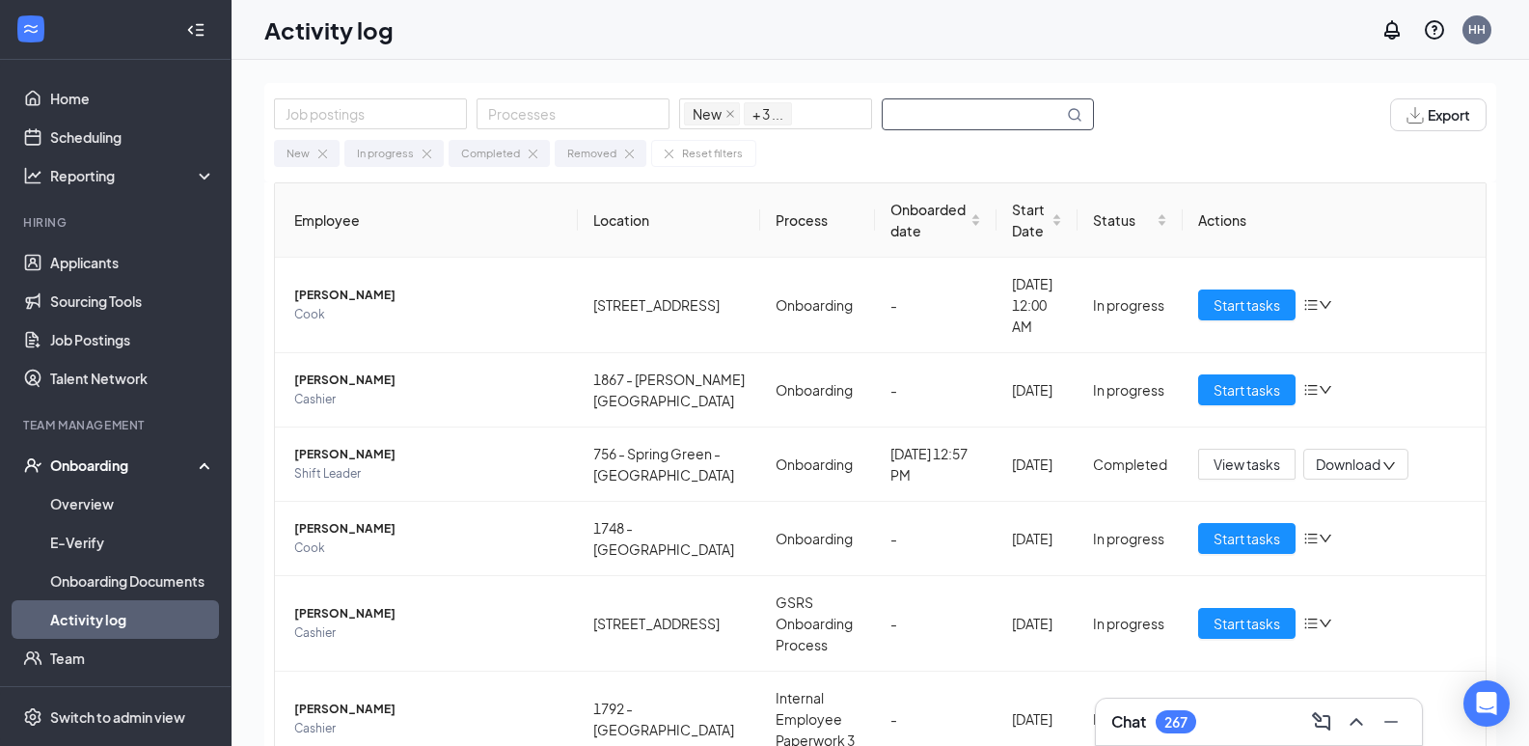
click at [911, 118] on input "text" at bounding box center [973, 114] width 180 height 30
click at [911, 111] on input "text" at bounding box center [973, 114] width 180 height 30
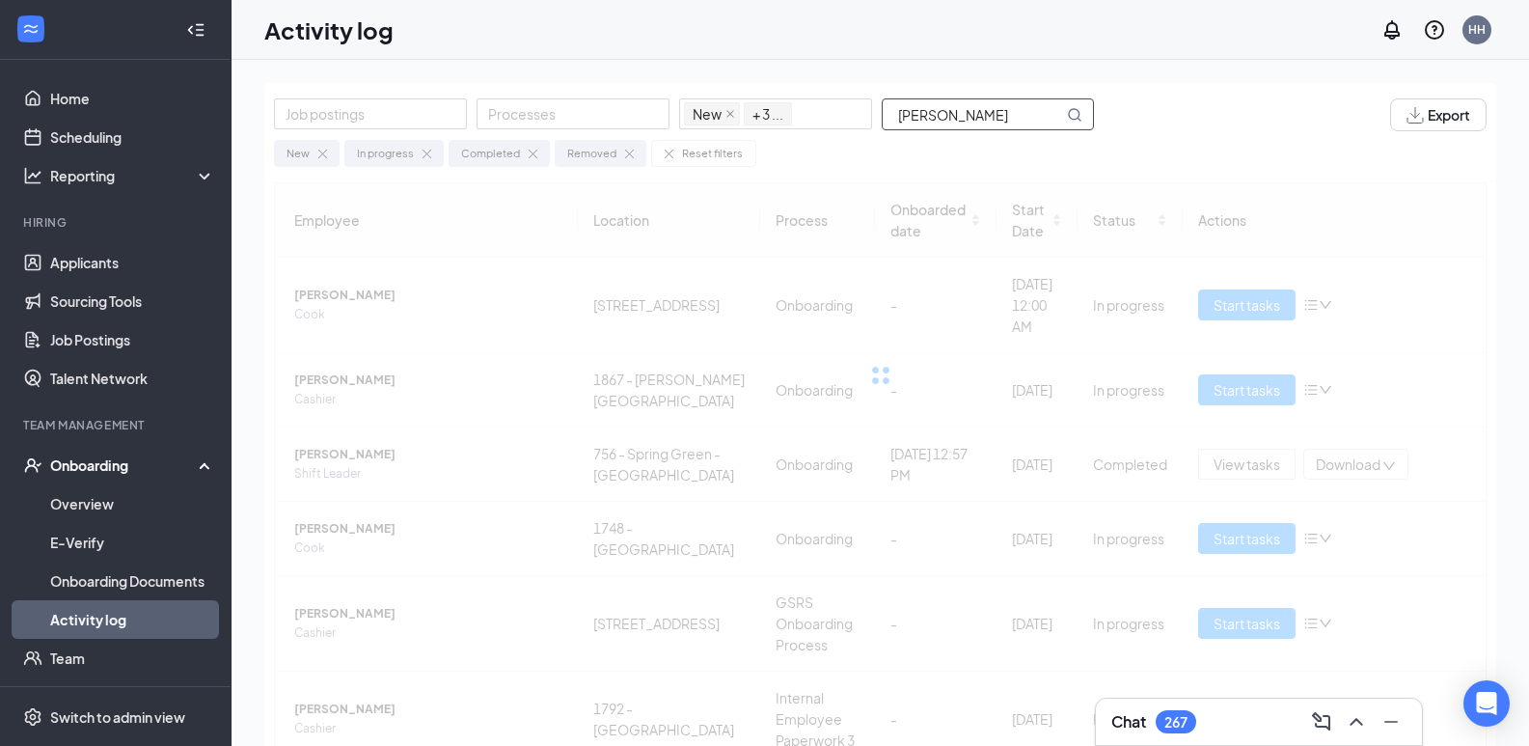
click at [897, 110] on input "[PERSON_NAME]" at bounding box center [973, 114] width 180 height 30
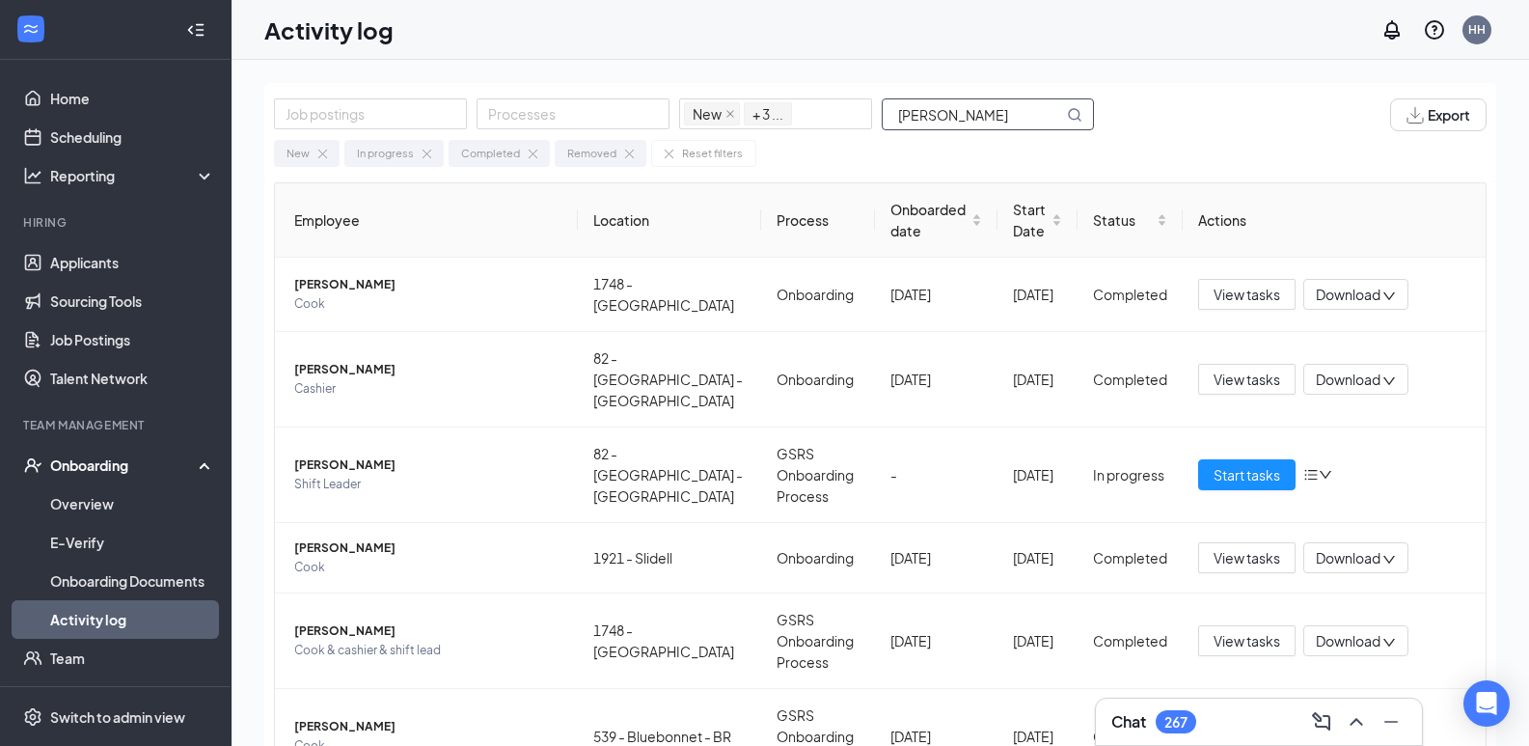
drag, startPoint x: 964, startPoint y: 114, endPoint x: 875, endPoint y: 113, distance: 88.8
click at [875, 113] on div "Job postings Processes New In progress Completed Removed + 3 ... [PERSON_NAME]" at bounding box center [693, 114] width 839 height 33
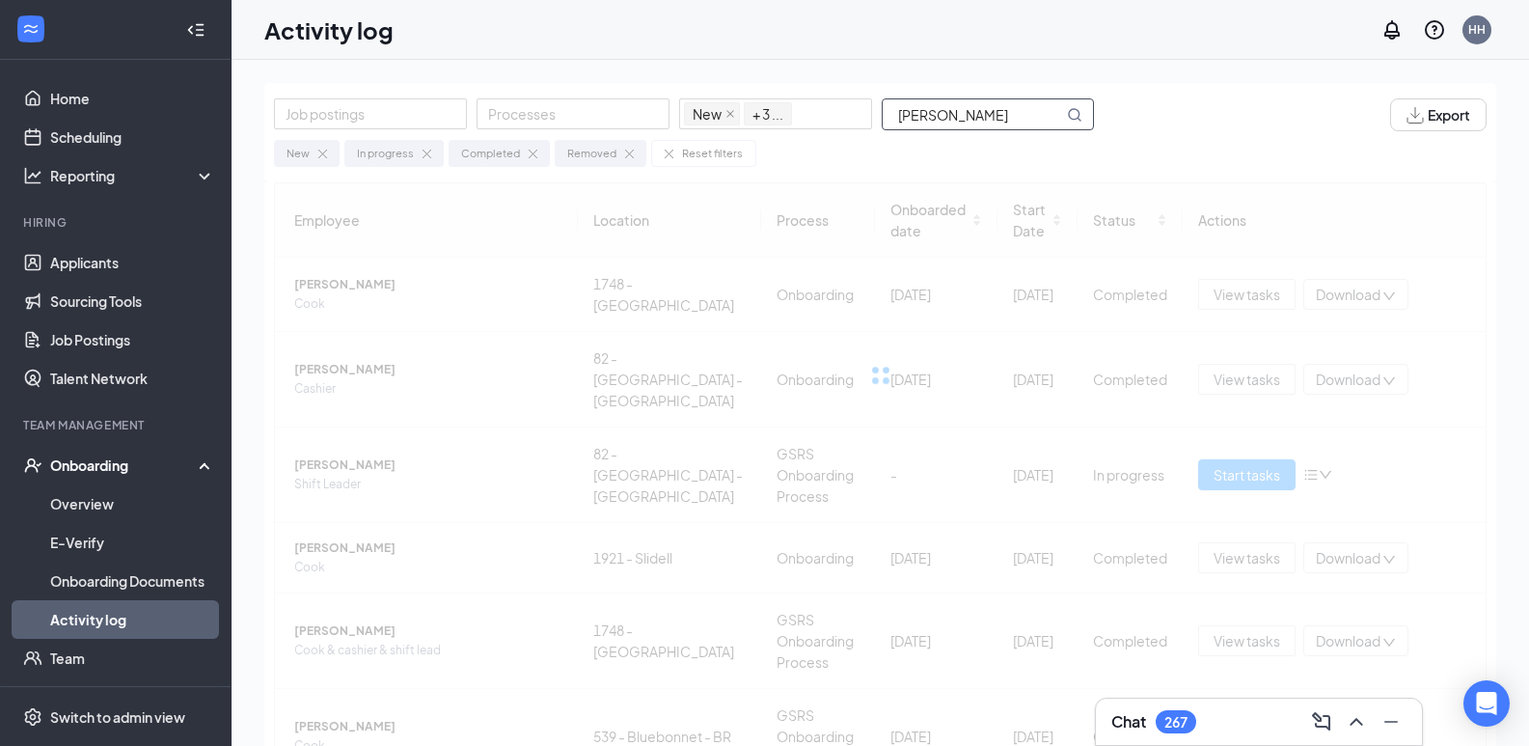
click at [895, 114] on input "[PERSON_NAME]" at bounding box center [973, 114] width 180 height 30
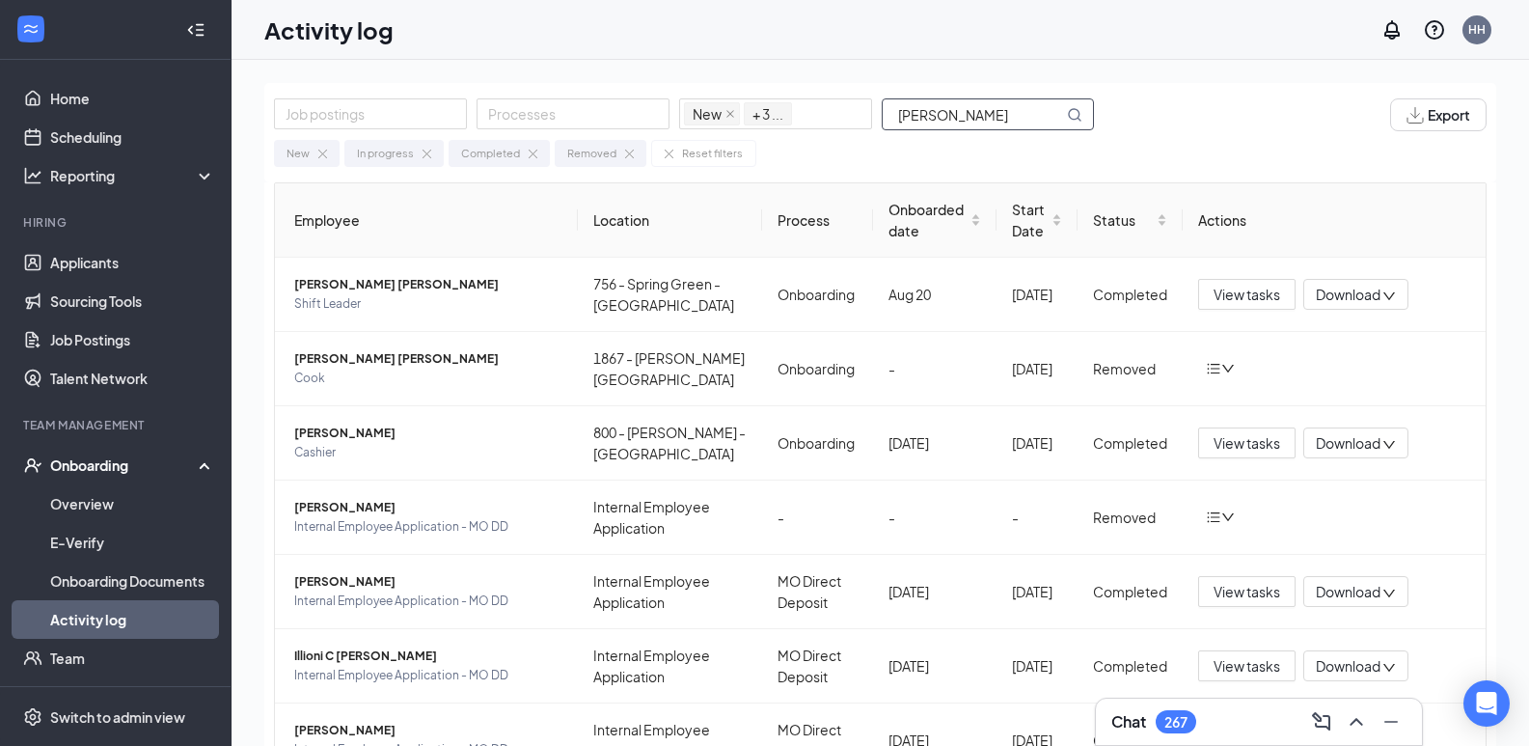
drag, startPoint x: 950, startPoint y: 118, endPoint x: 897, endPoint y: 118, distance: 53.1
click at [897, 118] on input "[PERSON_NAME]" at bounding box center [973, 114] width 180 height 30
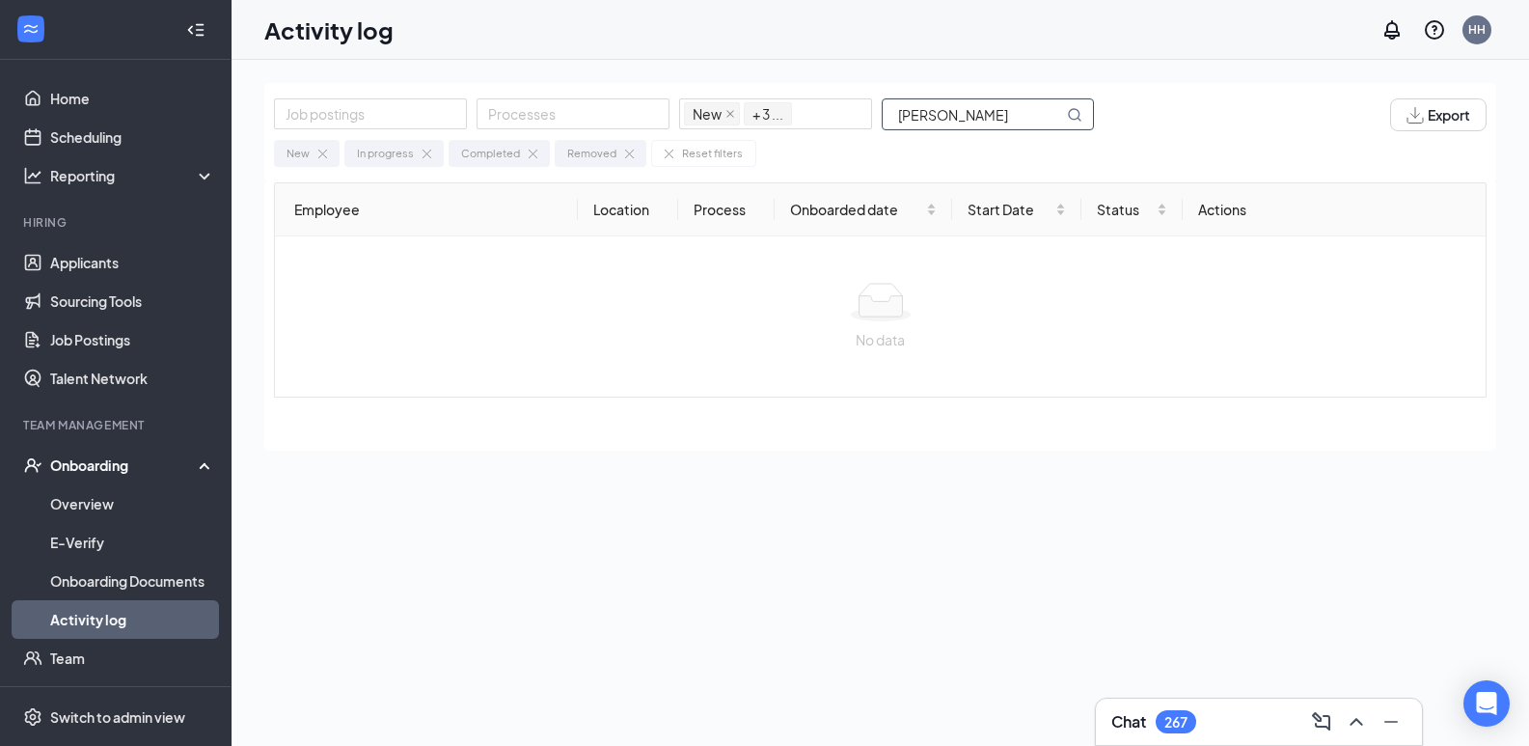
click at [896, 112] on input "[PERSON_NAME]" at bounding box center [973, 114] width 180 height 30
drag, startPoint x: 946, startPoint y: 114, endPoint x: 1038, endPoint y: 118, distance: 91.7
click at [1038, 118] on input "[PERSON_NAME]" at bounding box center [973, 114] width 180 height 30
click at [901, 116] on input "[PERSON_NAME]" at bounding box center [973, 114] width 180 height 30
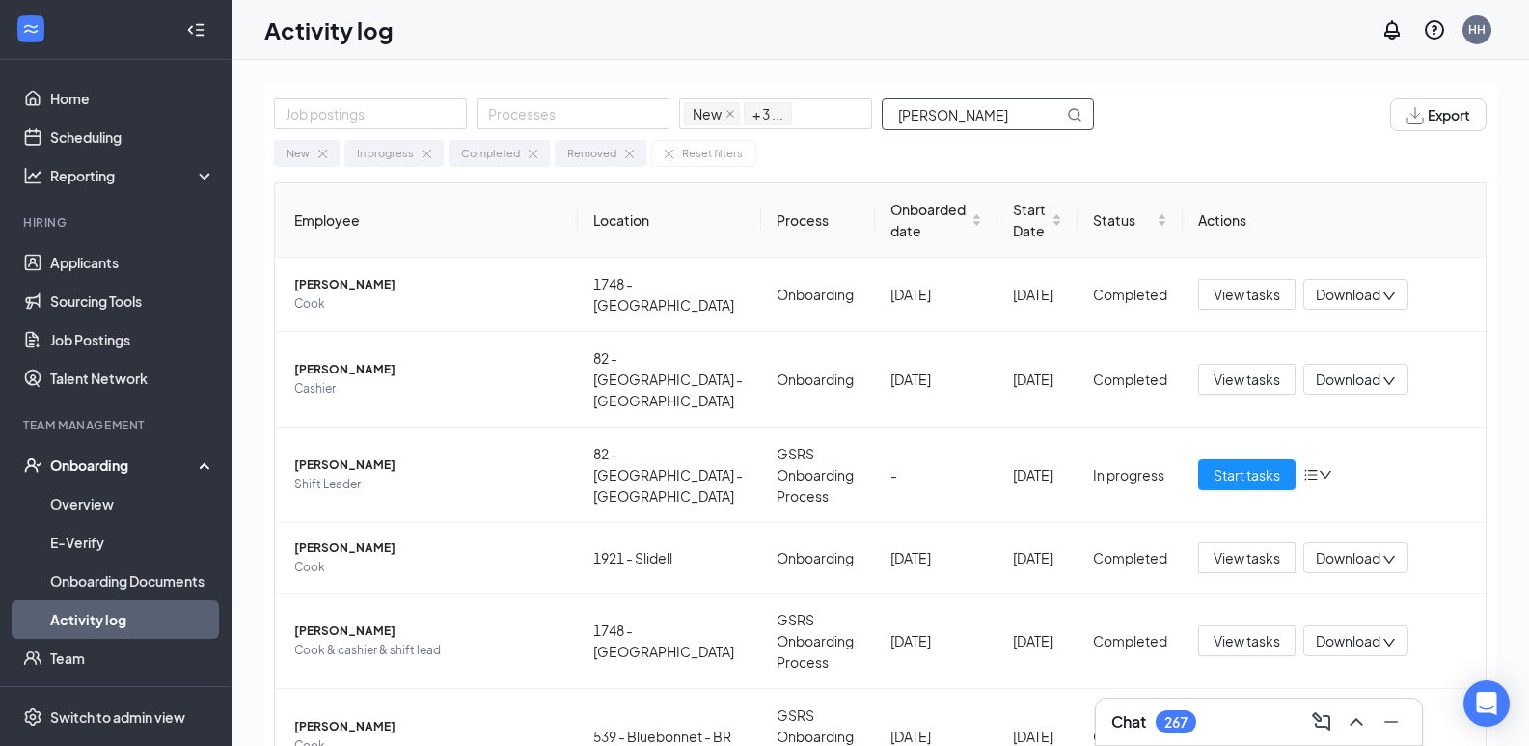
drag, startPoint x: 962, startPoint y: 120, endPoint x: 886, endPoint y: 116, distance: 76.3
click at [886, 116] on input "[PERSON_NAME]" at bounding box center [973, 114] width 180 height 30
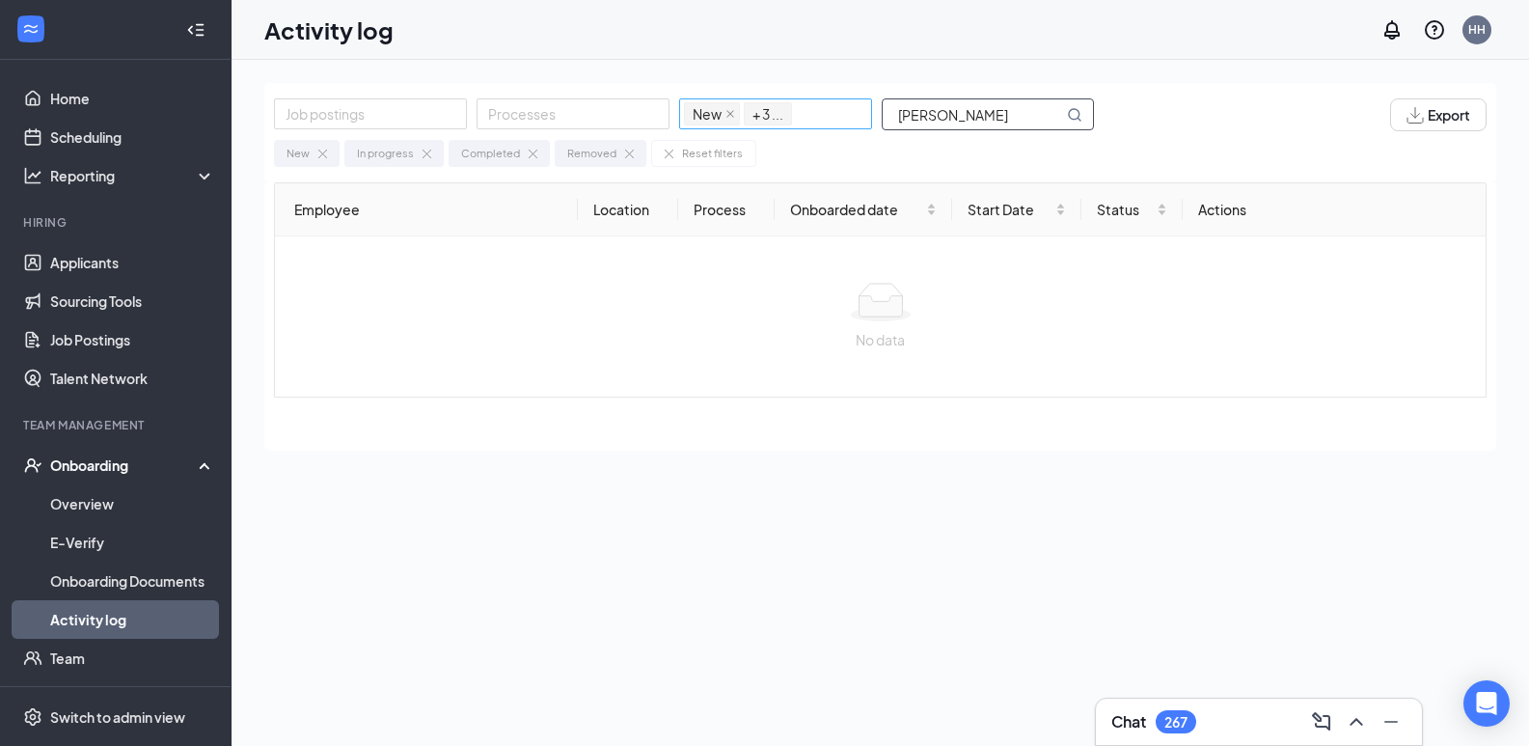
drag, startPoint x: 946, startPoint y: 114, endPoint x: 860, endPoint y: 120, distance: 86.0
click at [860, 120] on div "Job postings Processes New In progress Completed Removed + 3 ... [PERSON_NAME]" at bounding box center [693, 114] width 839 height 33
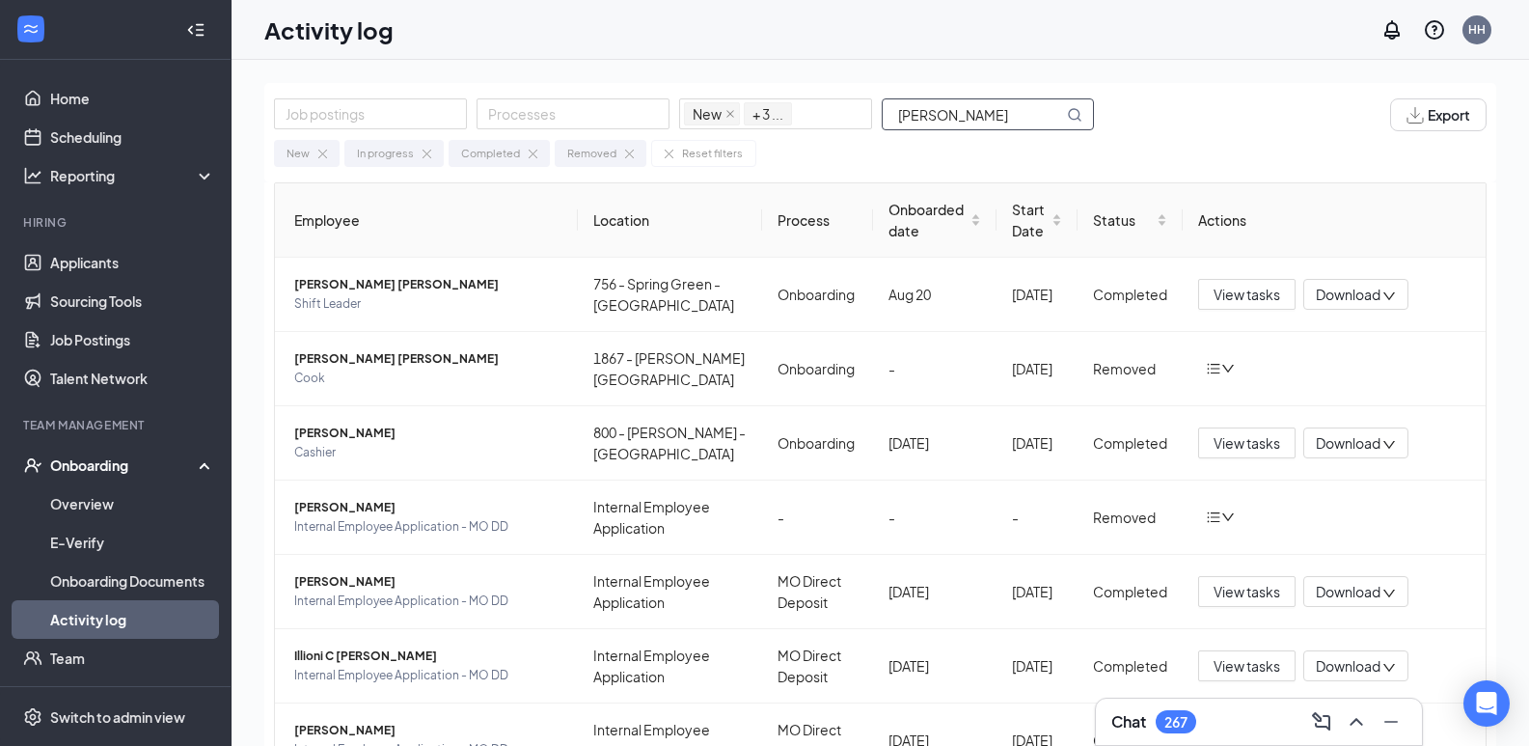
drag, startPoint x: 973, startPoint y: 112, endPoint x: 882, endPoint y: 112, distance: 91.6
click at [882, 112] on span "[PERSON_NAME]" at bounding box center [988, 114] width 212 height 32
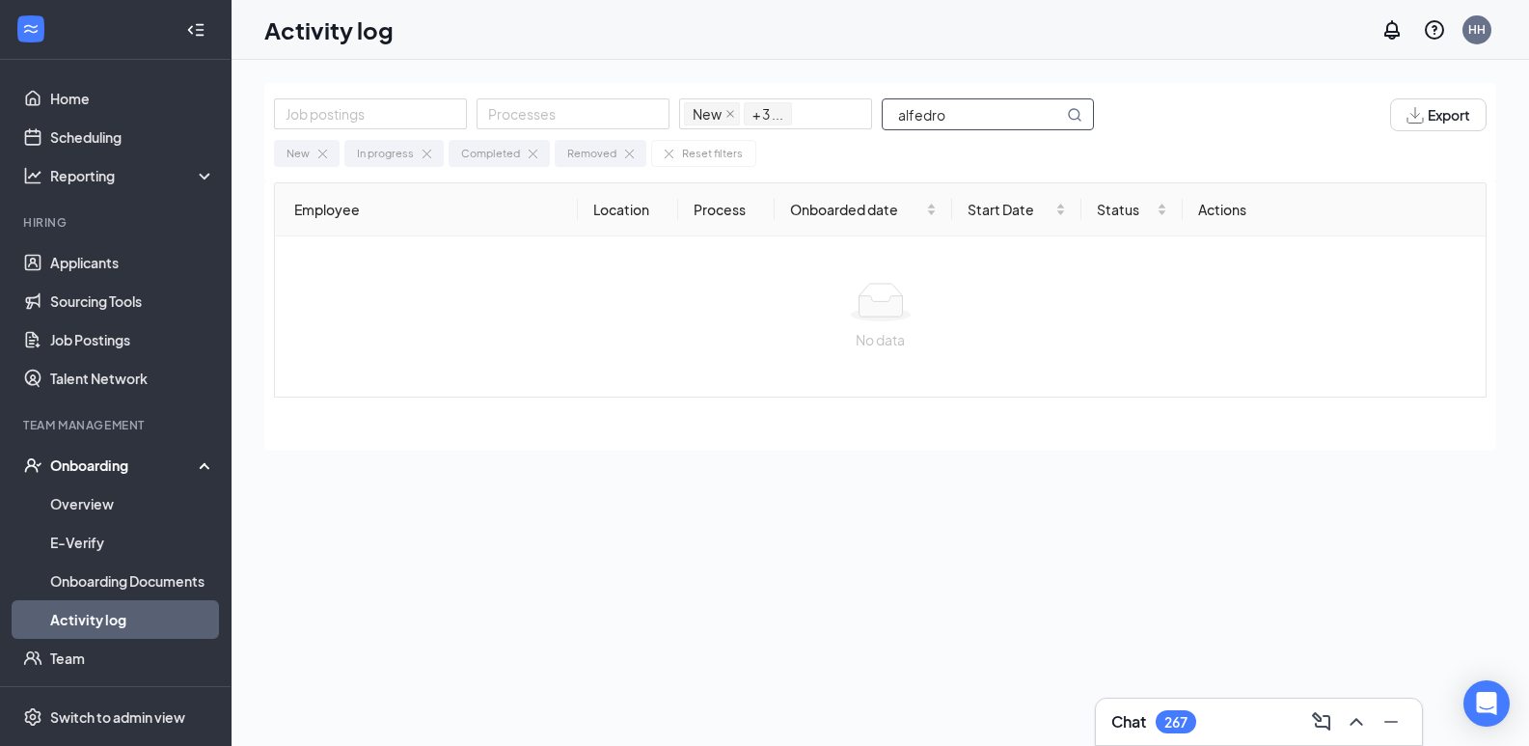
drag, startPoint x: 947, startPoint y: 121, endPoint x: 875, endPoint y: 119, distance: 72.4
click at [875, 119] on div "Job postings Processes New In progress Completed Removed + 3 ... alfedro" at bounding box center [693, 114] width 839 height 33
drag, startPoint x: 949, startPoint y: 114, endPoint x: 1096, endPoint y: 118, distance: 146.7
click at [1096, 118] on span "[PERSON_NAME]" at bounding box center [998, 114] width 232 height 32
click at [896, 113] on input "[PERSON_NAME]" at bounding box center [973, 114] width 180 height 30
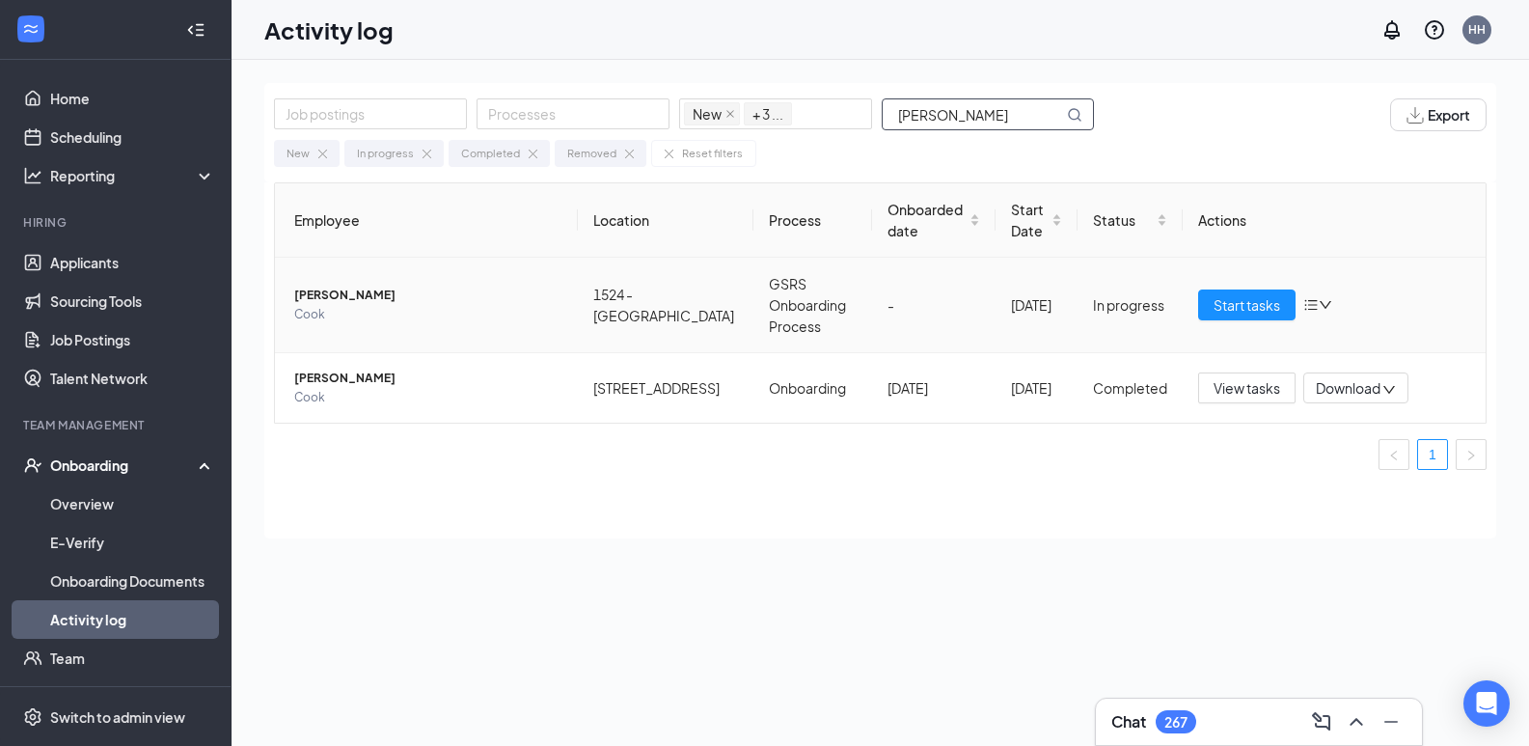
type input "[PERSON_NAME]"
click at [367, 293] on span "[PERSON_NAME]" at bounding box center [428, 295] width 268 height 19
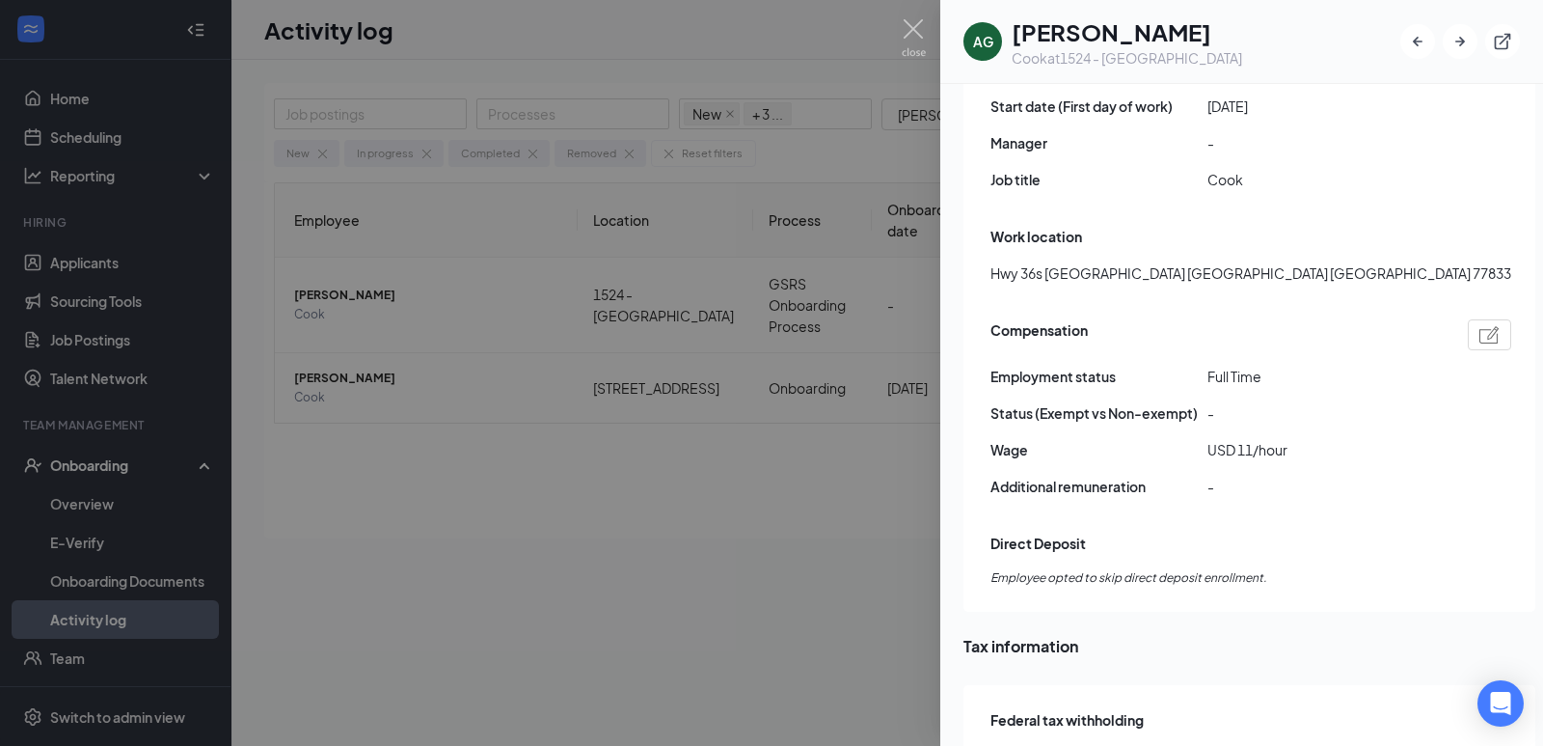
scroll to position [1158, 0]
click at [912, 21] on img at bounding box center [914, 38] width 24 height 38
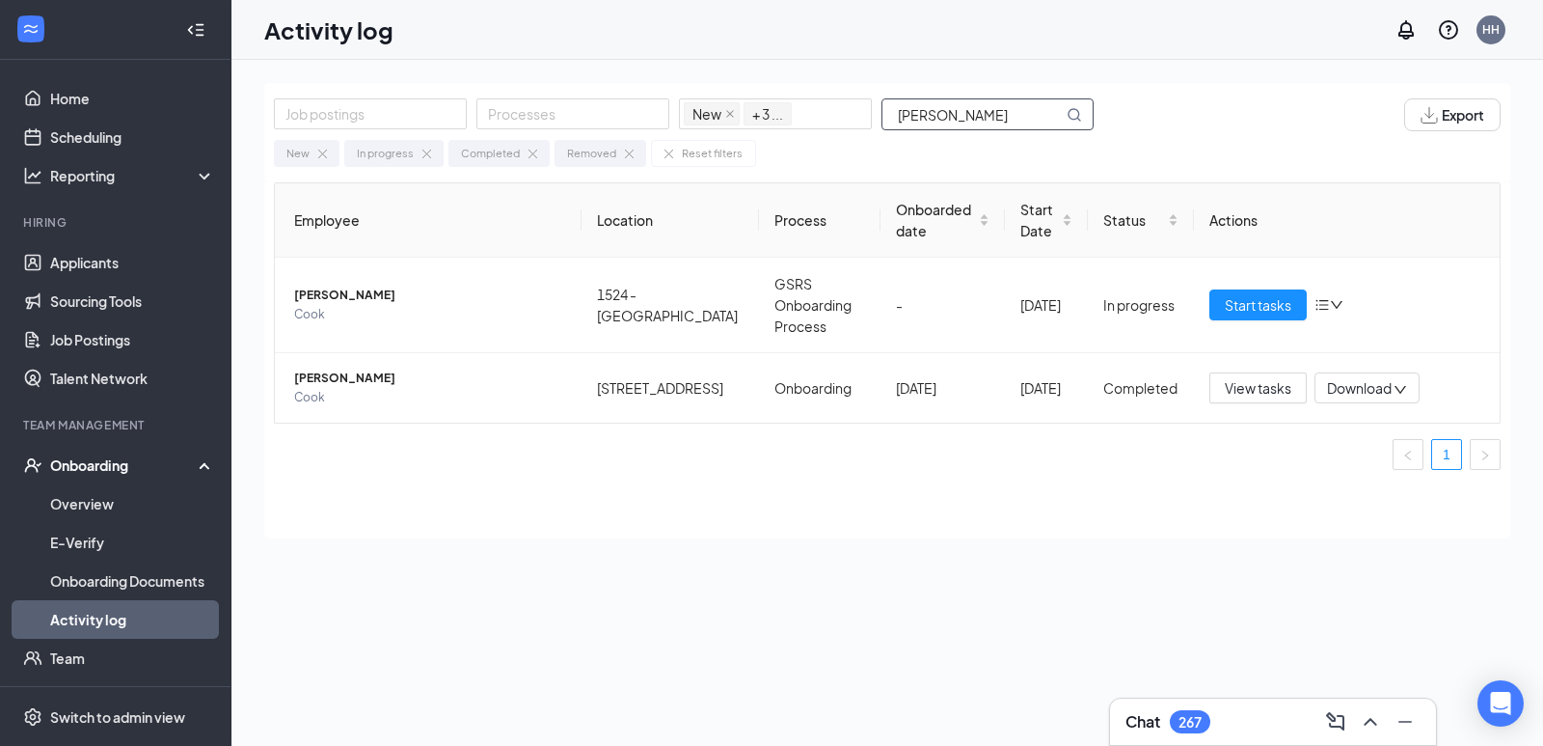
click at [955, 107] on input "[PERSON_NAME]" at bounding box center [973, 114] width 180 height 30
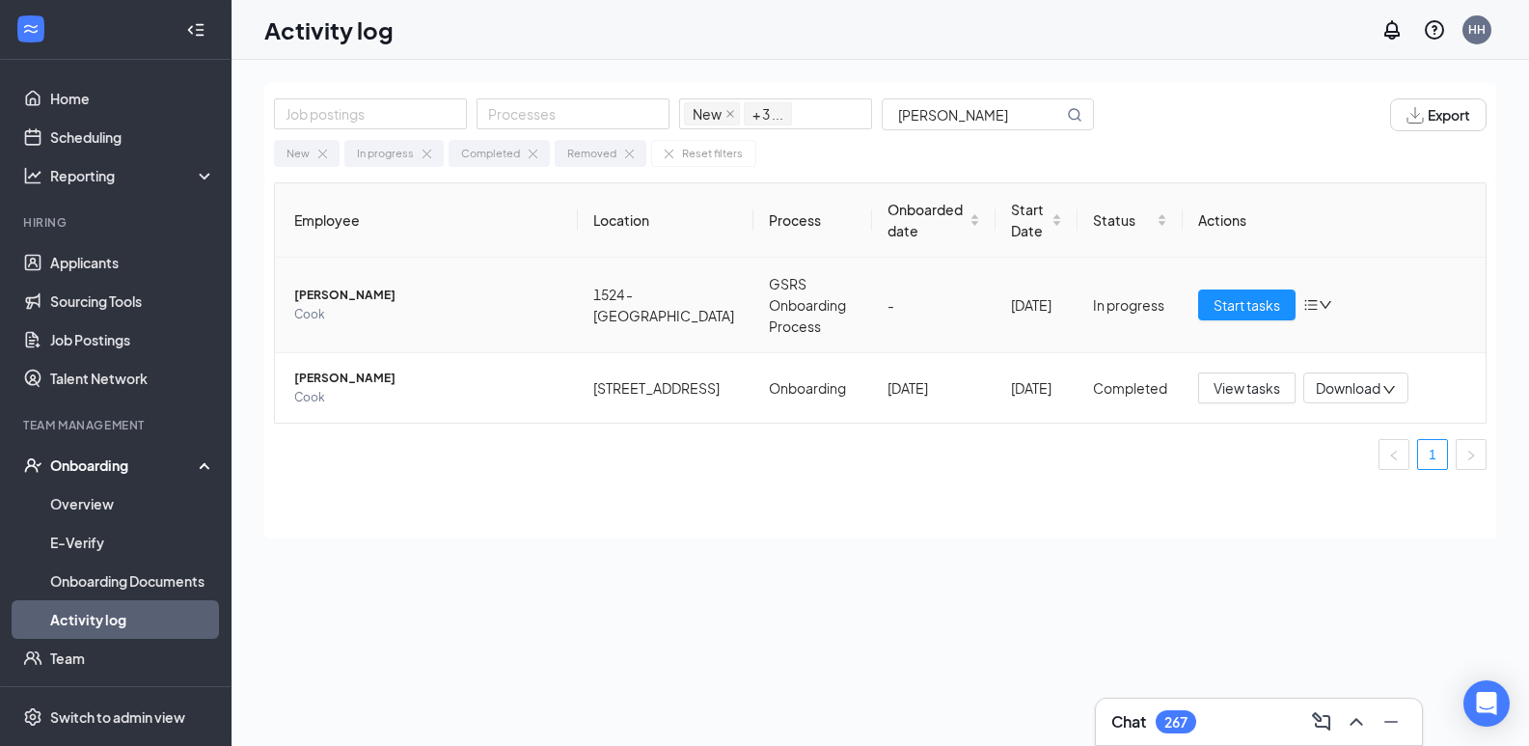
click at [341, 299] on span "[PERSON_NAME]" at bounding box center [428, 295] width 268 height 19
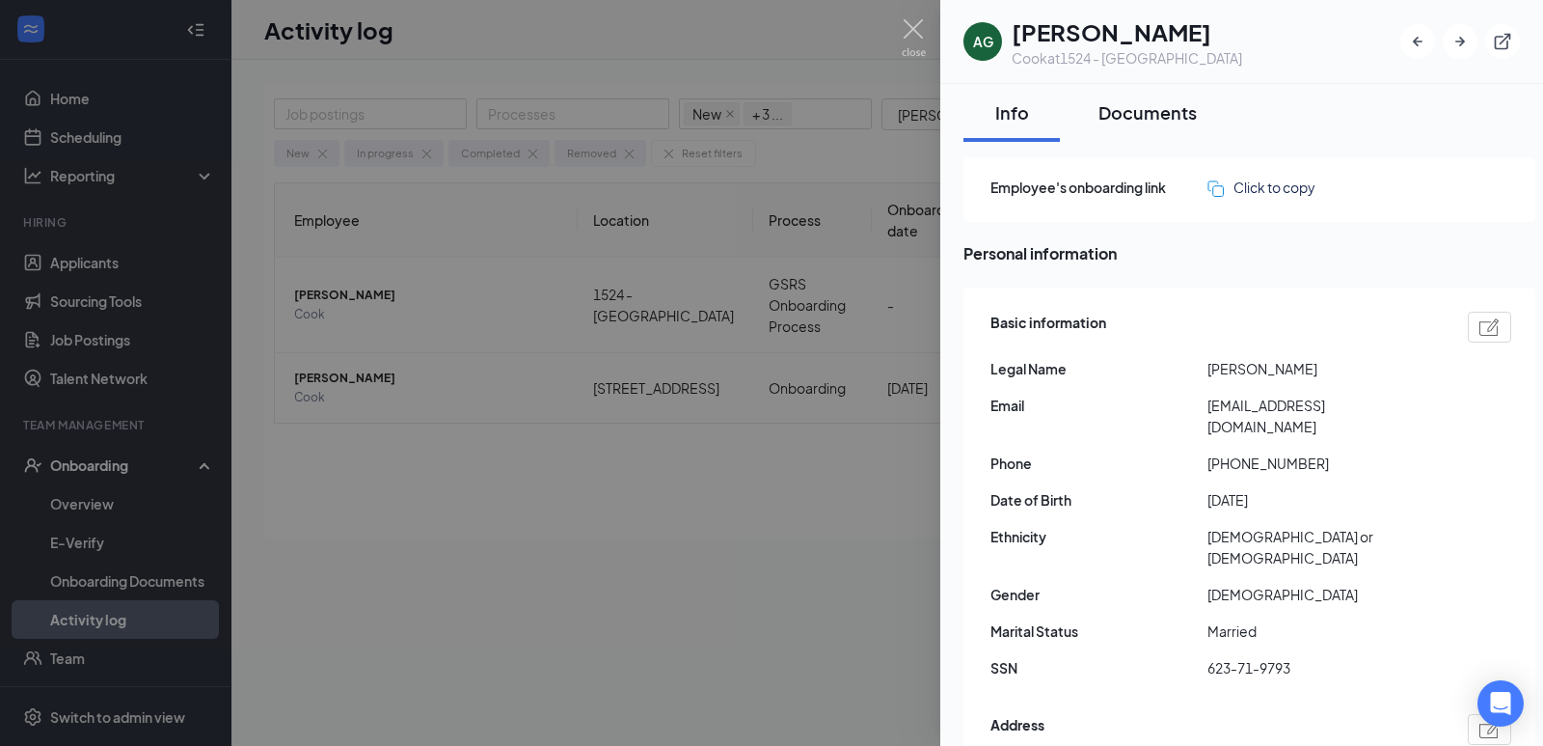
click at [1130, 123] on div "Documents" at bounding box center [1148, 112] width 98 height 24
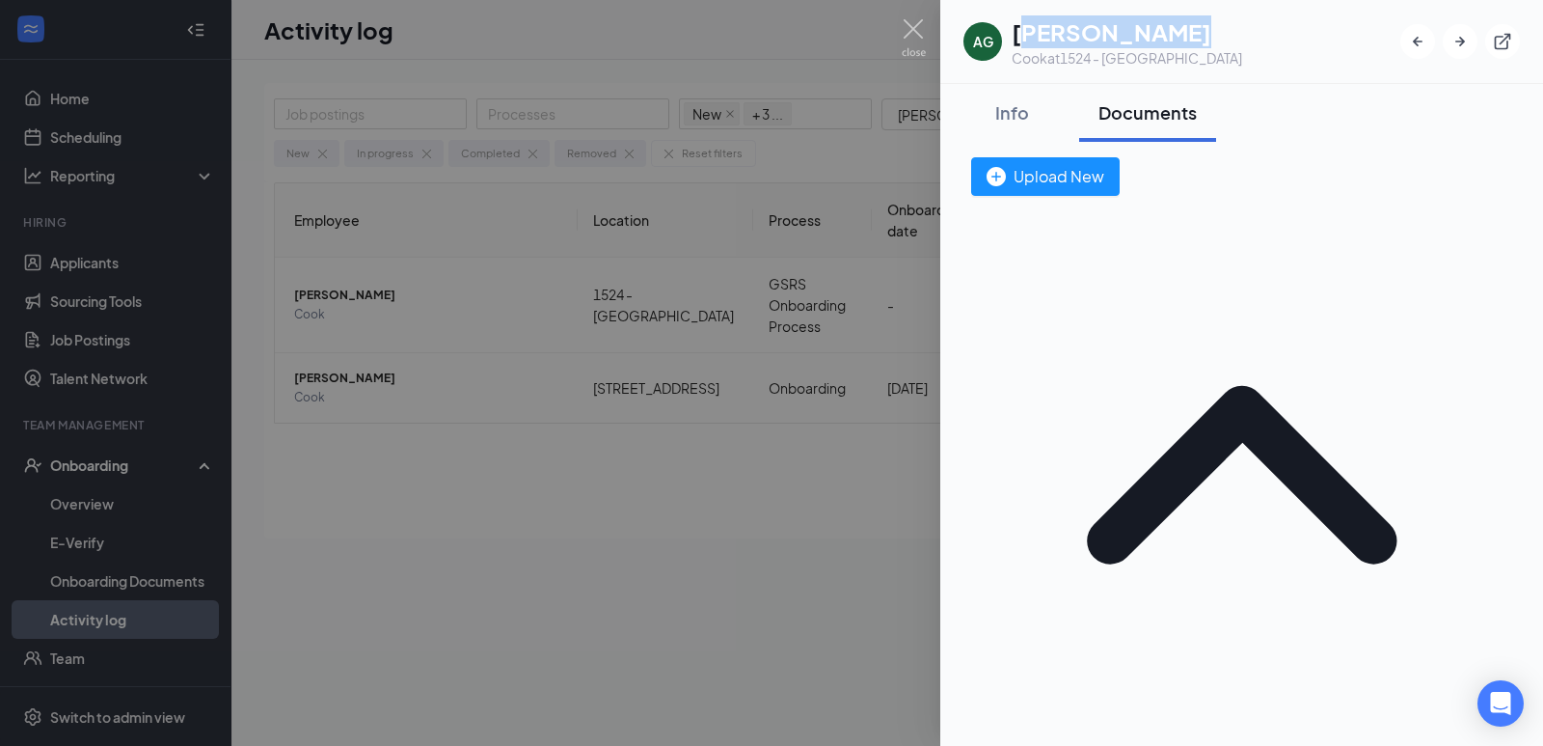
drag, startPoint x: 1146, startPoint y: 35, endPoint x: 1132, endPoint y: 46, distance: 17.8
click at [1199, 34] on div "AG [PERSON_NAME] at 1524 - [GEOGRAPHIC_DATA]" at bounding box center [1242, 41] width 557 height 52
click at [1116, 37] on h1 "[PERSON_NAME]" at bounding box center [1127, 31] width 231 height 33
